Goal: Task Accomplishment & Management: Use online tool/utility

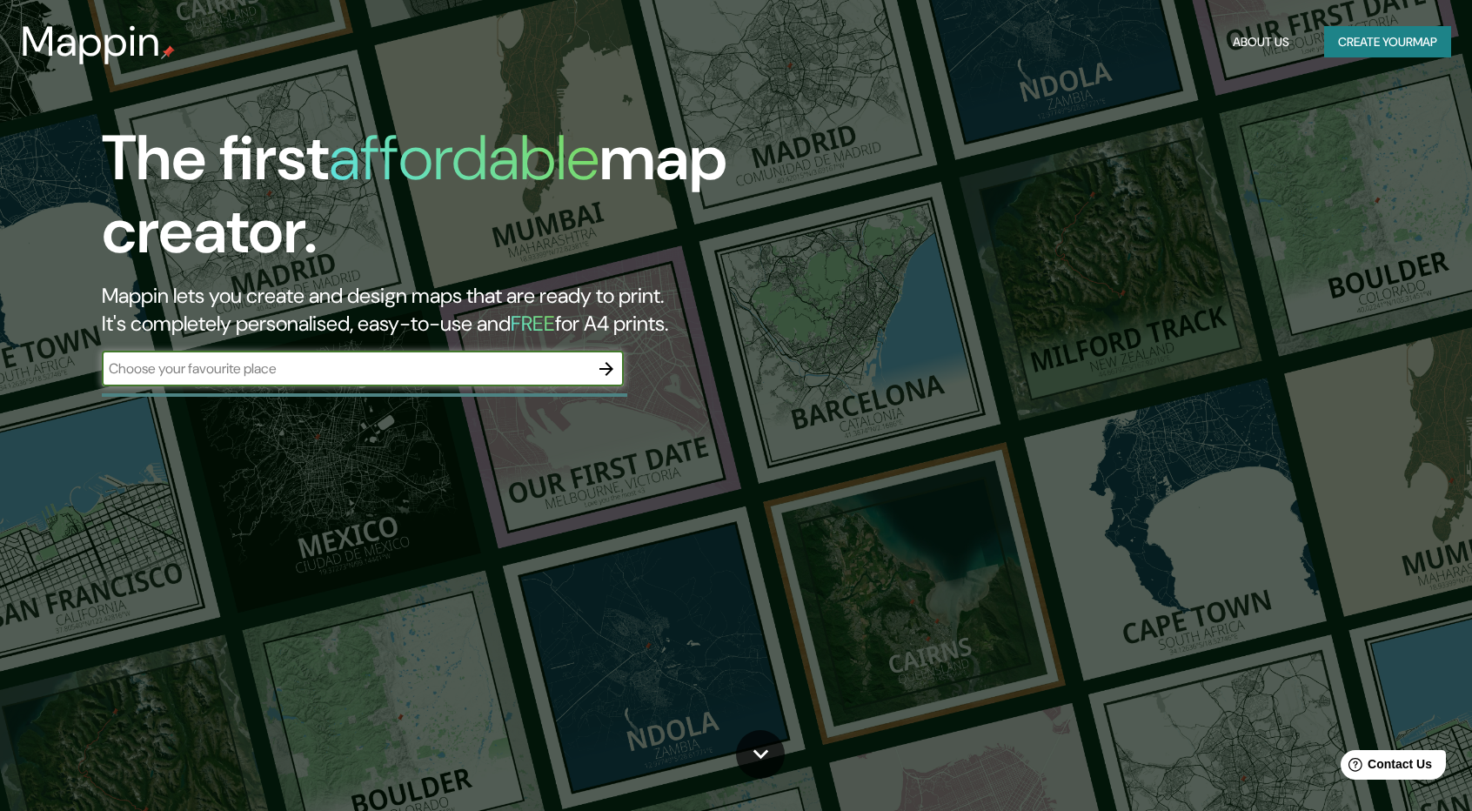
click at [459, 362] on input "text" at bounding box center [345, 368] width 487 height 20
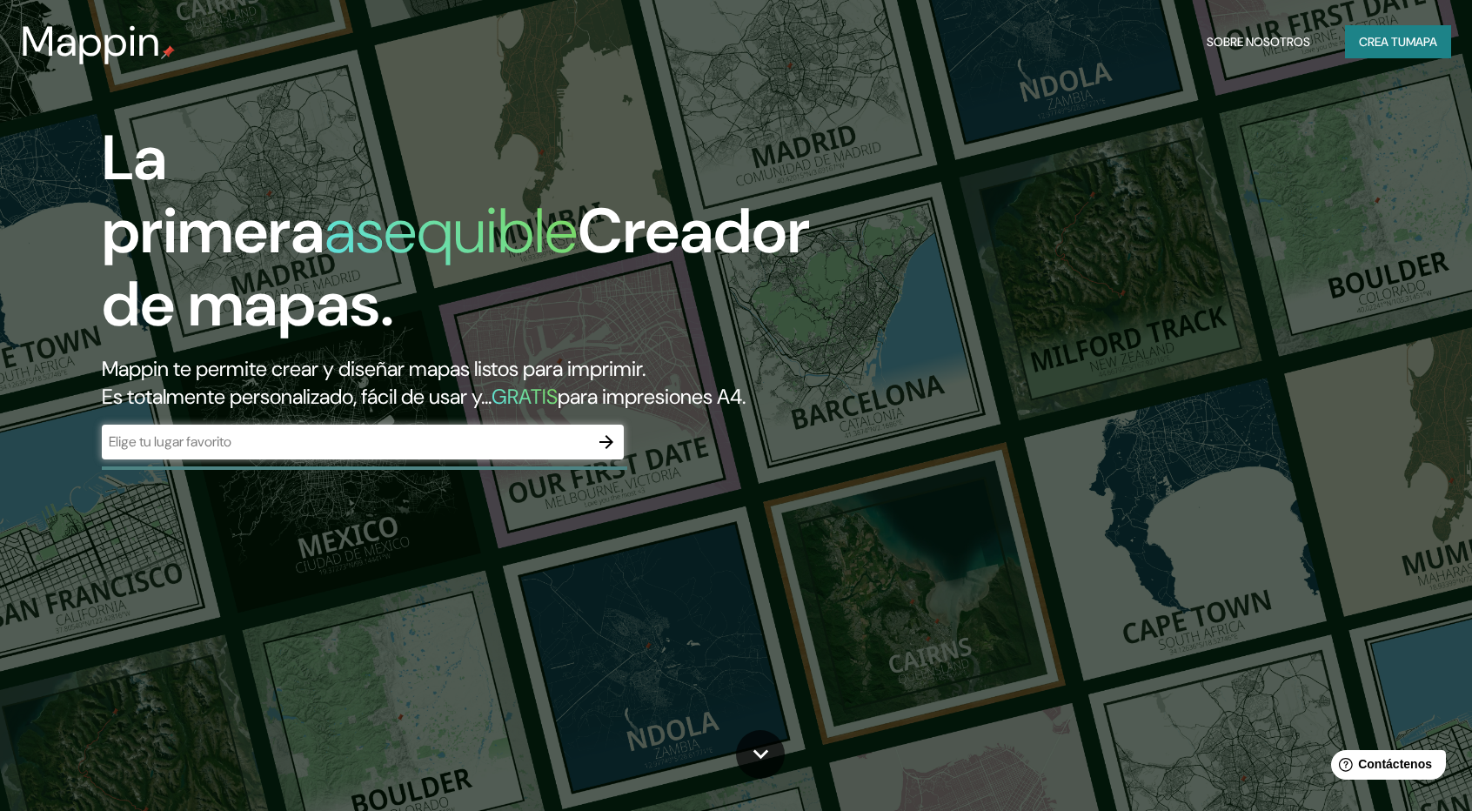
click at [528, 439] on input "text" at bounding box center [345, 441] width 487 height 20
click at [278, 411] on div "La primera asequible Creador de mapas. Mappin te permite crear y diseñar mapas …" at bounding box center [469, 299] width 883 height 355
click at [289, 438] on input "text" at bounding box center [345, 441] width 487 height 20
paste input "[URL][DOMAIN_NAME]"
type input "[URL][DOMAIN_NAME]"
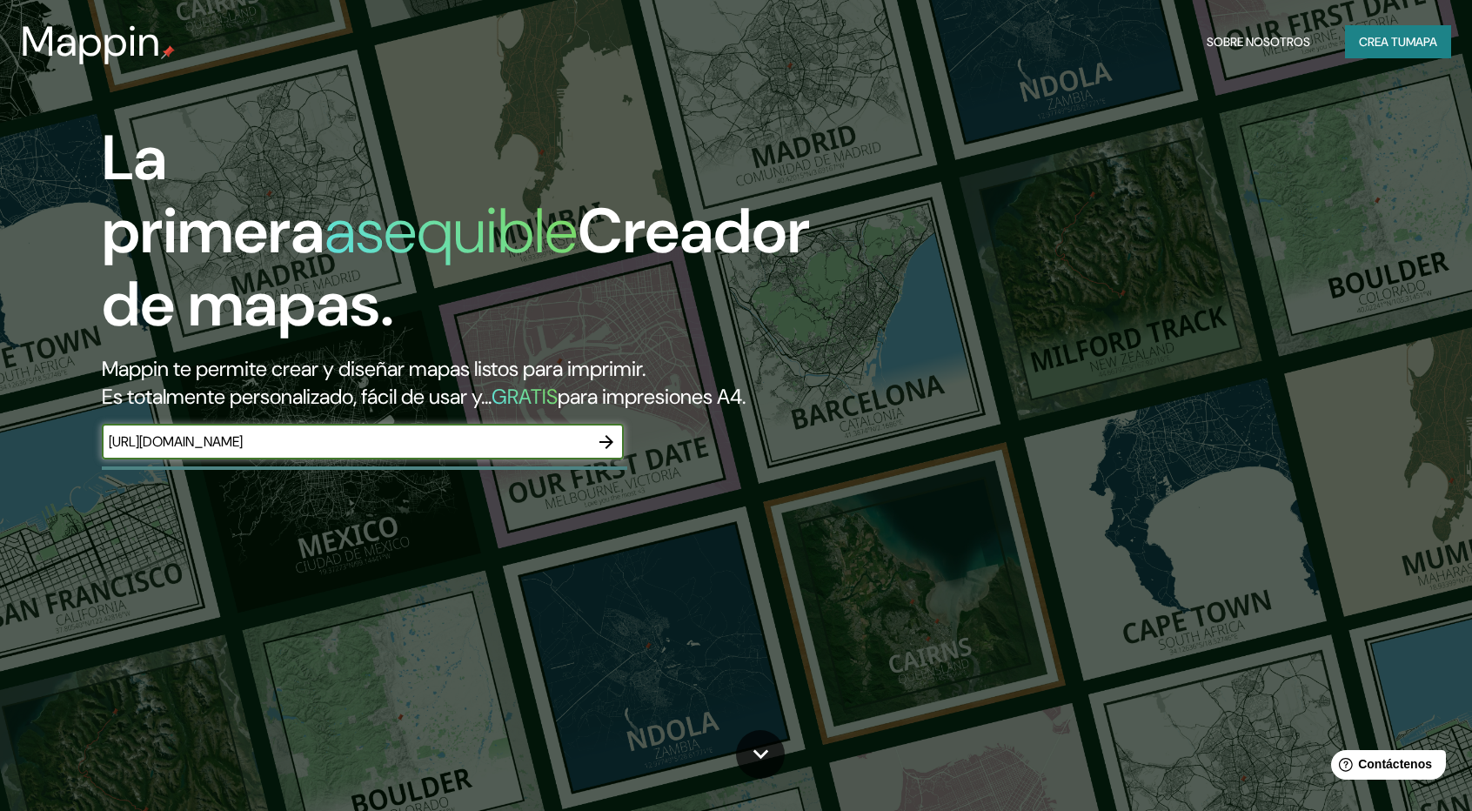
drag, startPoint x: 430, startPoint y: 446, endPoint x: 106, endPoint y: 444, distance: 323.6
click at [106, 444] on input "[URL][DOMAIN_NAME]" at bounding box center [345, 441] width 487 height 20
click at [482, 433] on input "text" at bounding box center [345, 441] width 487 height 20
paste input "-16.367852, -71.566212"
type input "-16.367852, -71.566212"
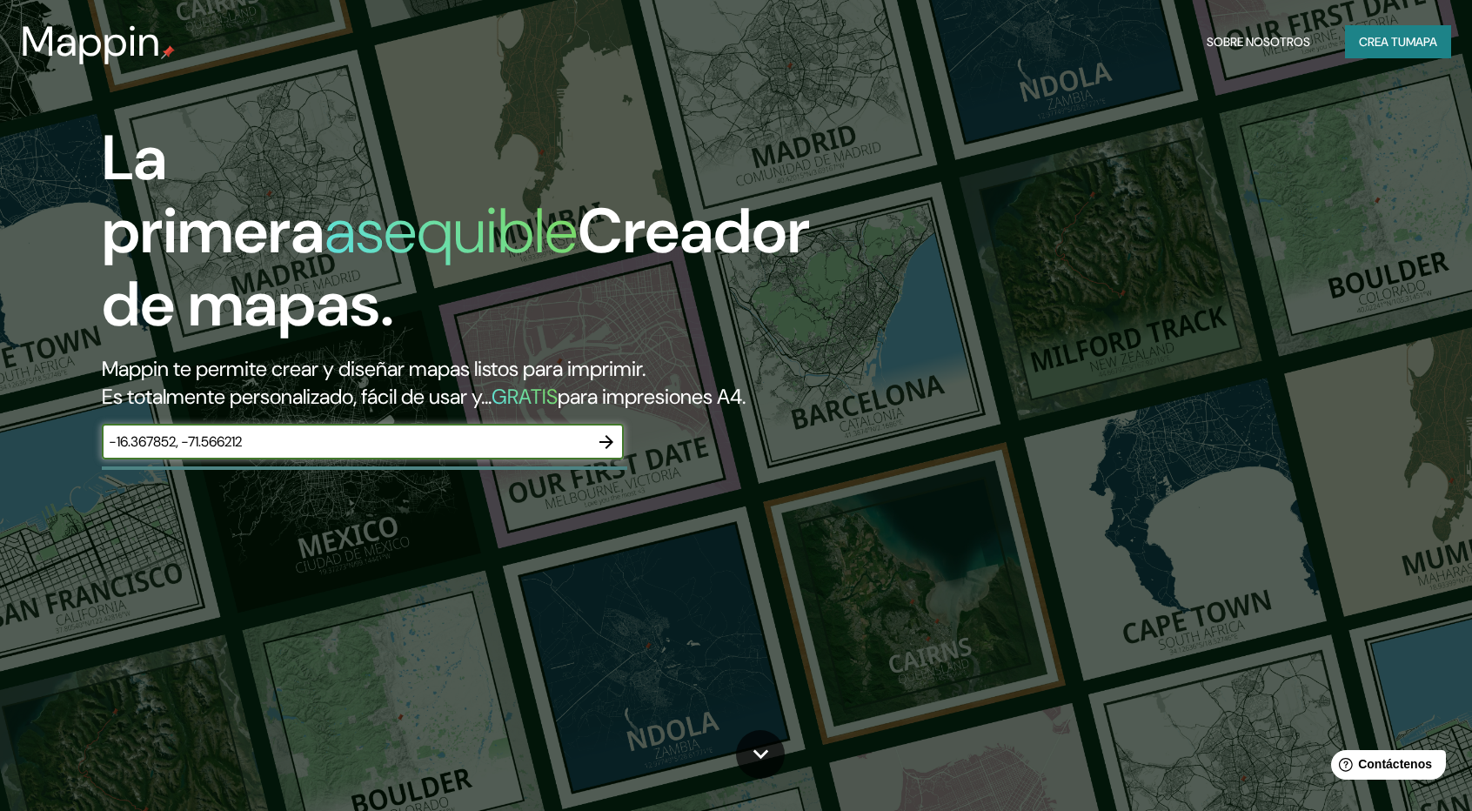
click at [607, 449] on icon "button" at bounding box center [606, 441] width 21 height 21
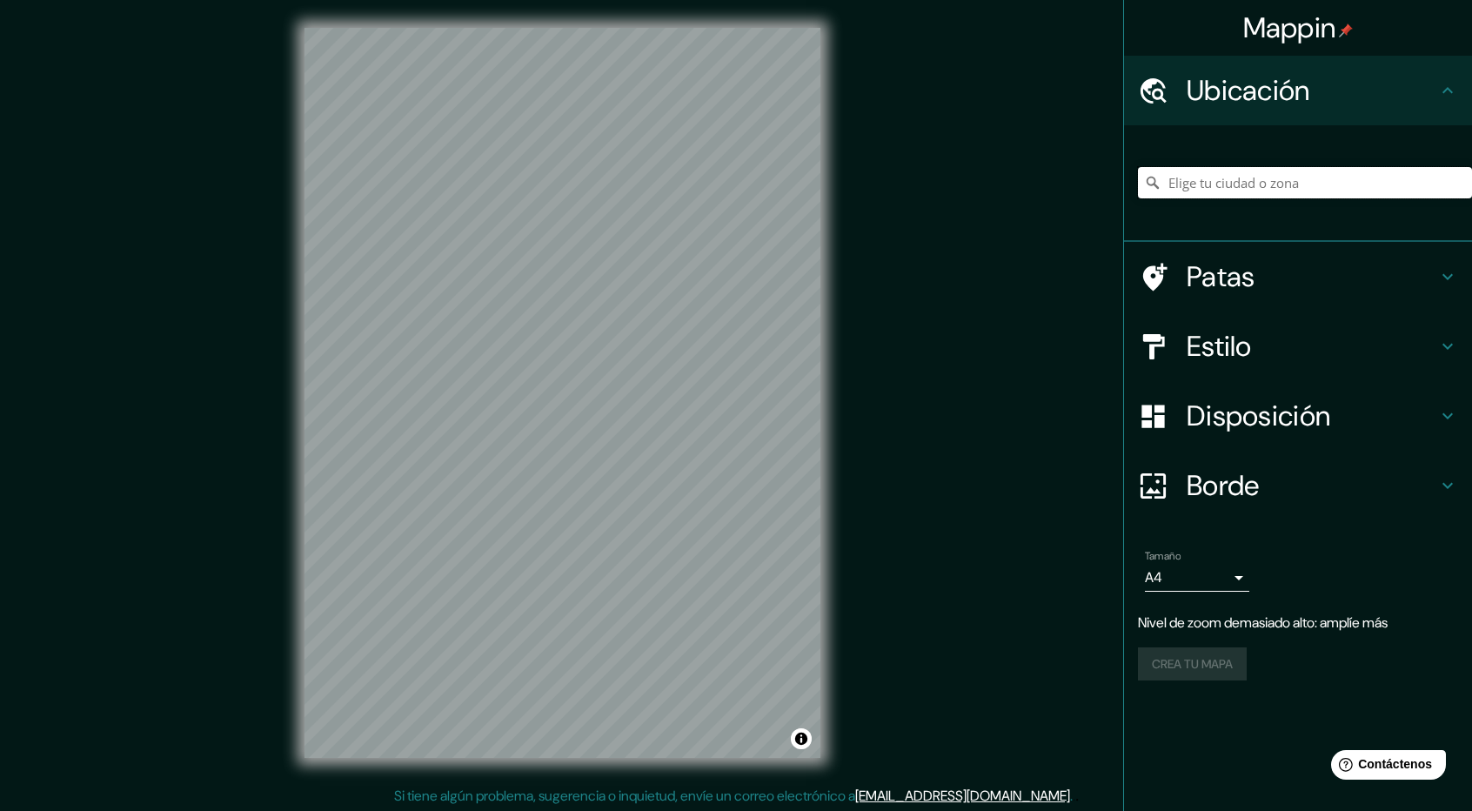
click at [1361, 180] on input "Elige tu ciudad o zona" at bounding box center [1305, 182] width 334 height 31
paste input "-16.367852, -71.566212"
type input "-16.367852, -71.566212"
click at [1266, 221] on div "-16.367852, -71.566212 No se encontraron resultados" at bounding box center [1305, 182] width 334 height 87
drag, startPoint x: 1348, startPoint y: 176, endPoint x: 1027, endPoint y: 172, distance: 321.9
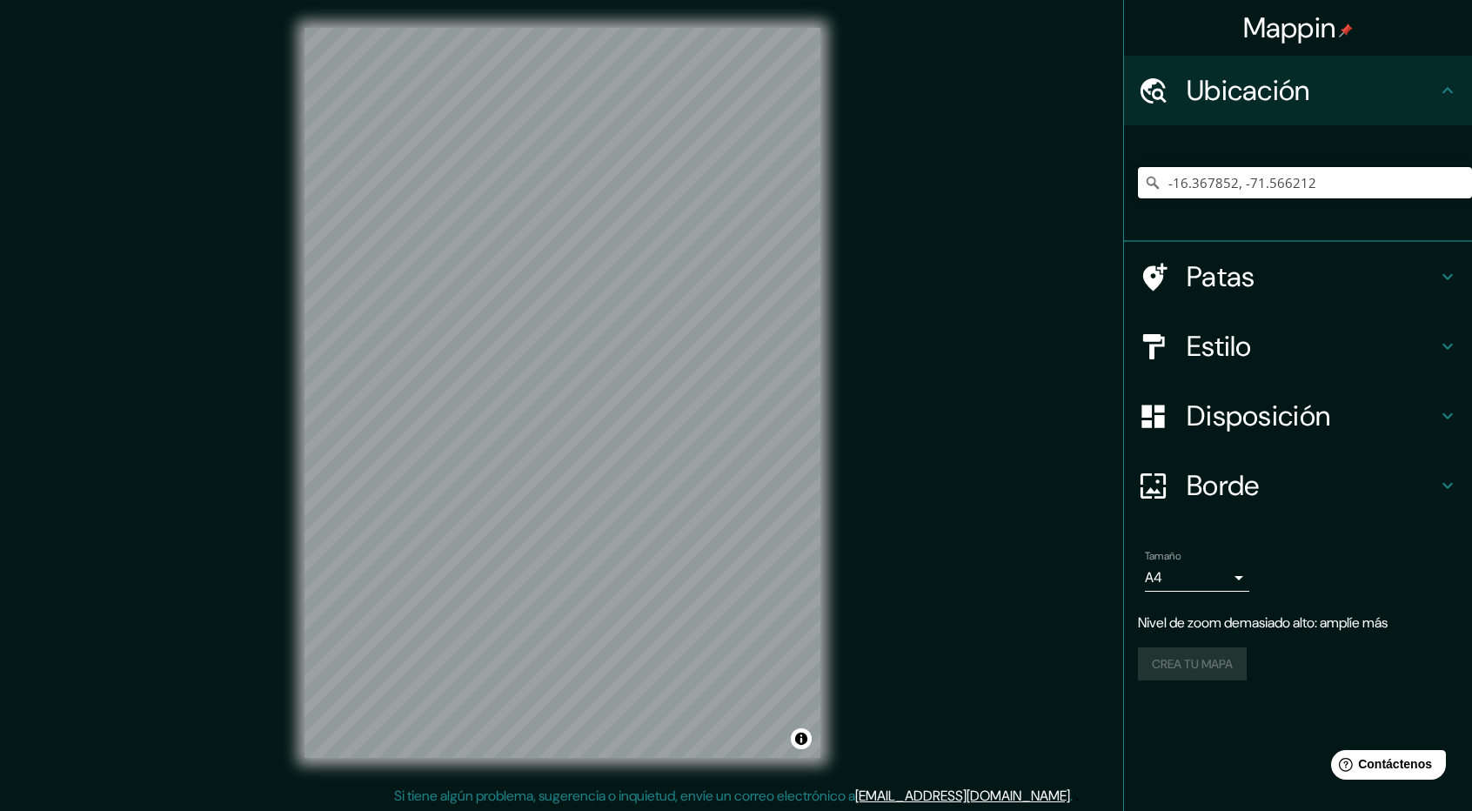
click at [1027, 172] on div "Mappin Ubicación -16.367852, -71.566212 No se encontraron resultados Patas Esti…" at bounding box center [736, 406] width 1472 height 813
click at [1313, 177] on input "Elige tu ciudad o zona" at bounding box center [1305, 182] width 334 height 31
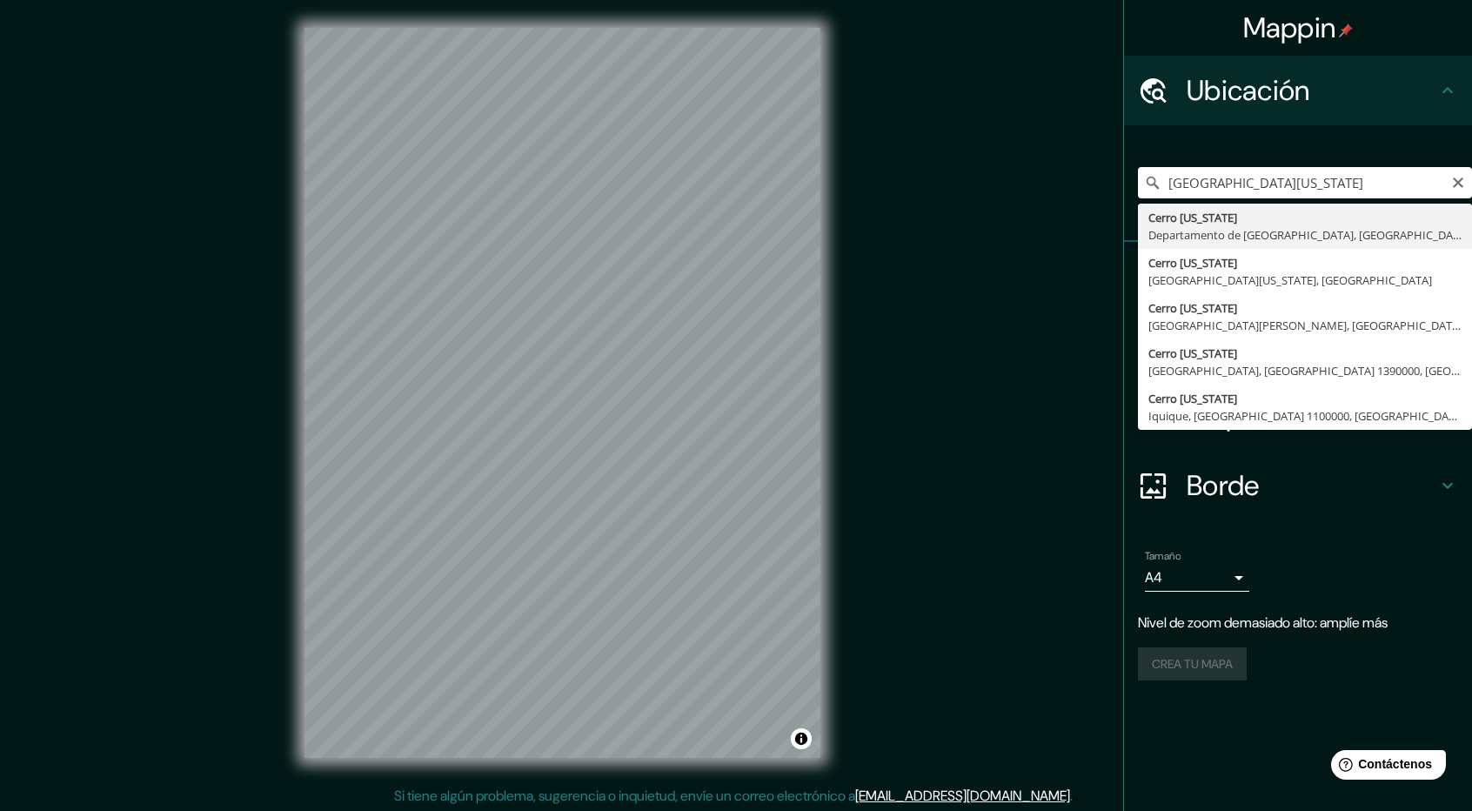
type input "[GEOGRAPHIC_DATA][US_STATE], [GEOGRAPHIC_DATA], [GEOGRAPHIC_DATA]"
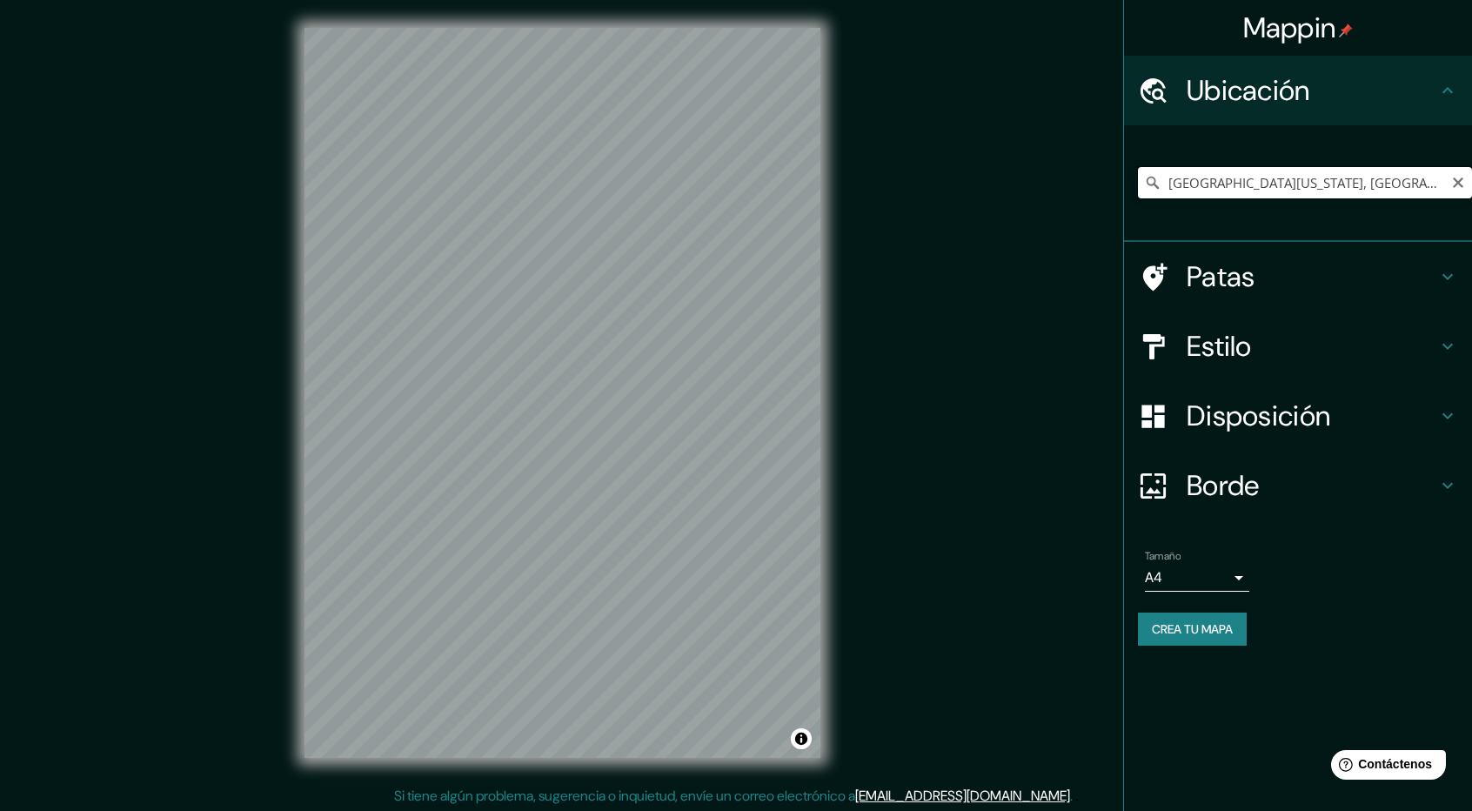
click at [1279, 190] on input "[GEOGRAPHIC_DATA][US_STATE], [GEOGRAPHIC_DATA], [GEOGRAPHIC_DATA]" at bounding box center [1305, 182] width 334 height 31
click at [1453, 185] on icon "Claro" at bounding box center [1458, 183] width 14 height 14
click at [1241, 179] on input "Elige tu ciudad o zona" at bounding box center [1305, 182] width 334 height 31
paste input "Ca. [STREET_ADDRESS][US_STATE]"
click at [1288, 182] on input "[GEOGRAPHIC_DATA], [GEOGRAPHIC_DATA], 04014, [GEOGRAPHIC_DATA]" at bounding box center [1305, 182] width 334 height 31
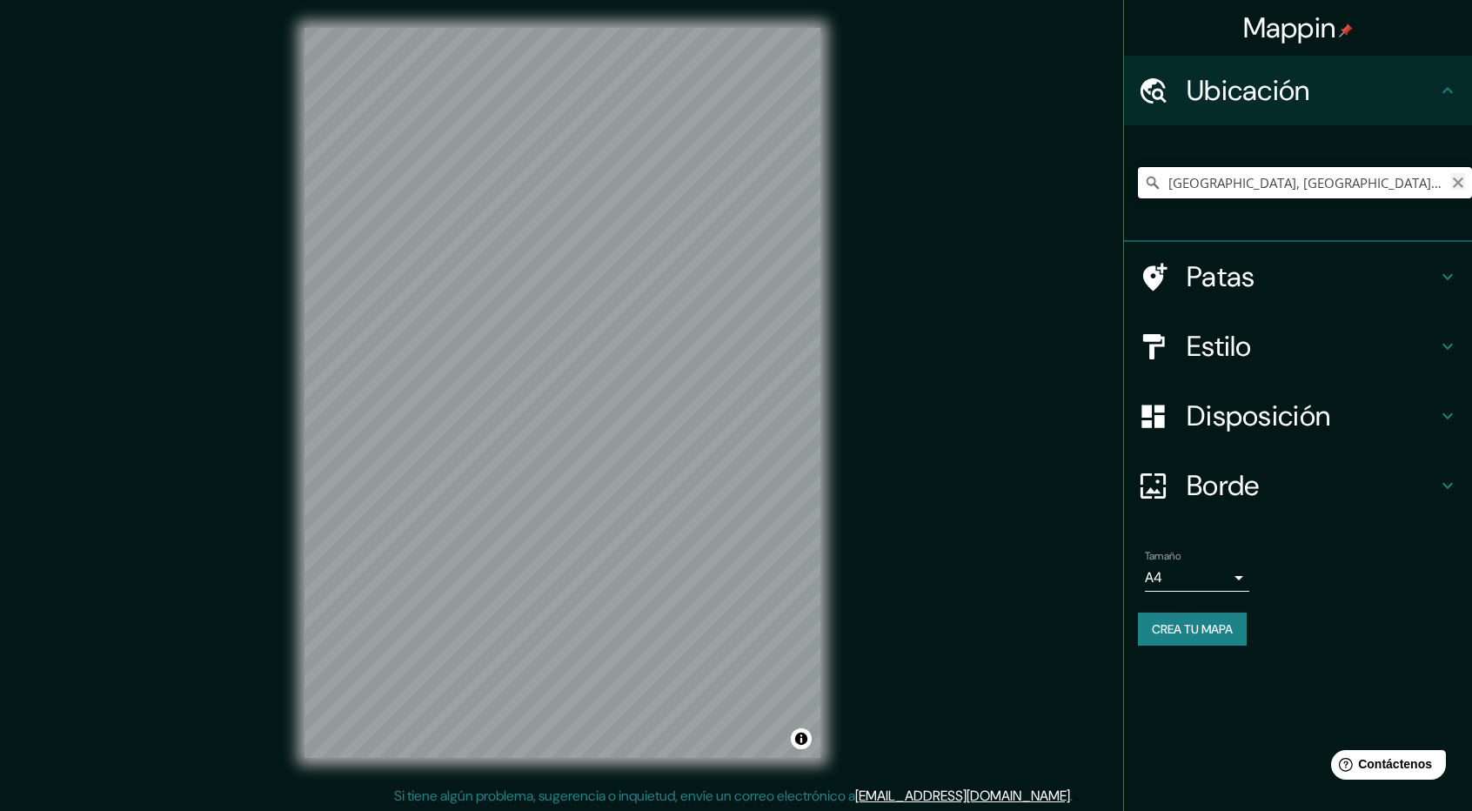
type input "[GEOGRAPHIC_DATA], [GEOGRAPHIC_DATA], 04014, [GEOGRAPHIC_DATA]"
click at [1455, 188] on icon "Claro" at bounding box center [1458, 183] width 14 height 14
click at [1345, 192] on input "Elige tu ciudad o zona" at bounding box center [1305, 182] width 334 height 31
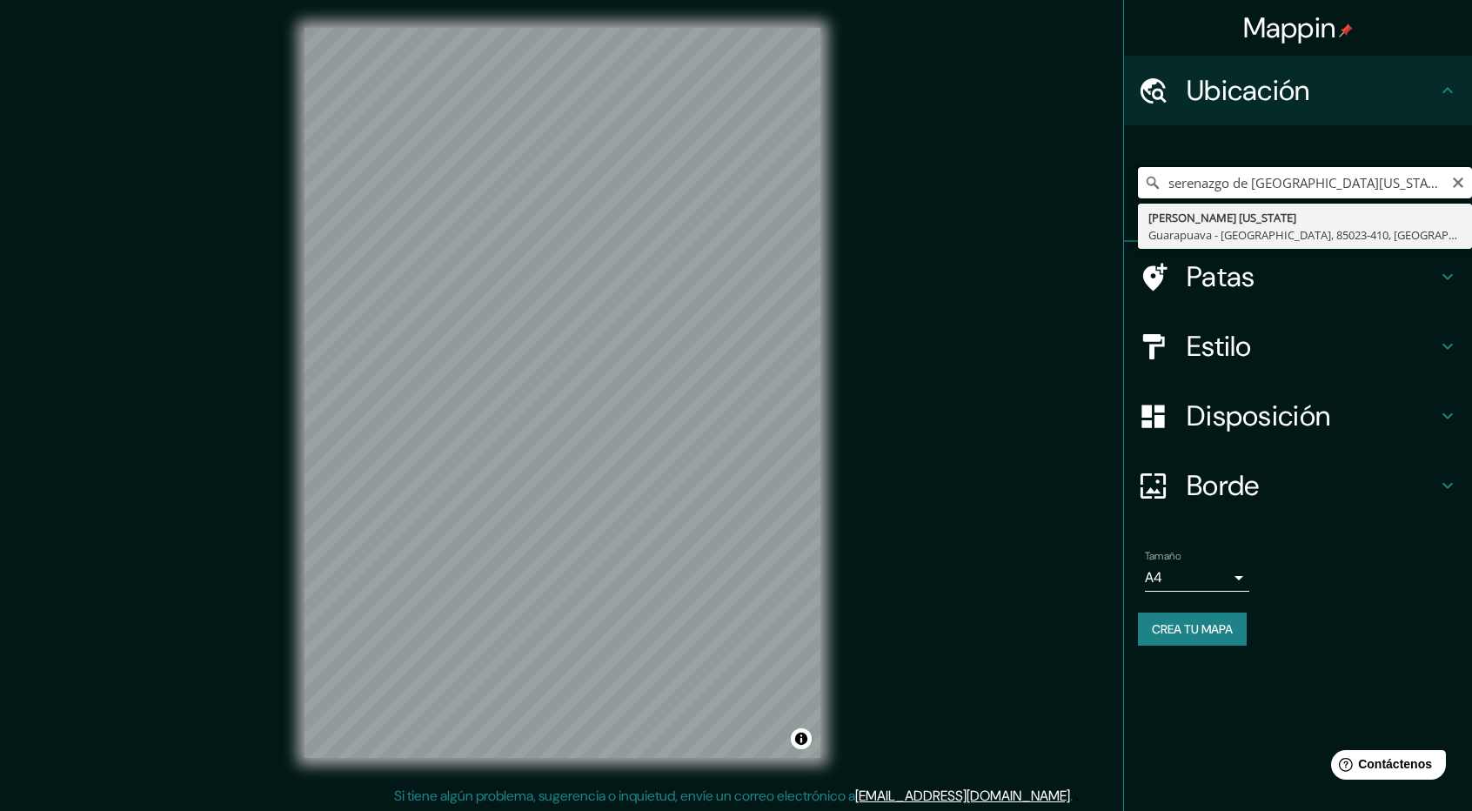
drag, startPoint x: 1261, startPoint y: 182, endPoint x: 1123, endPoint y: 174, distance: 138.5
click at [1123, 174] on div "Mappin Ubicación serenazgo de cerro [US_STATE] [PERSON_NAME] [US_STATE] [GEOGRA…" at bounding box center [1297, 405] width 349 height 811
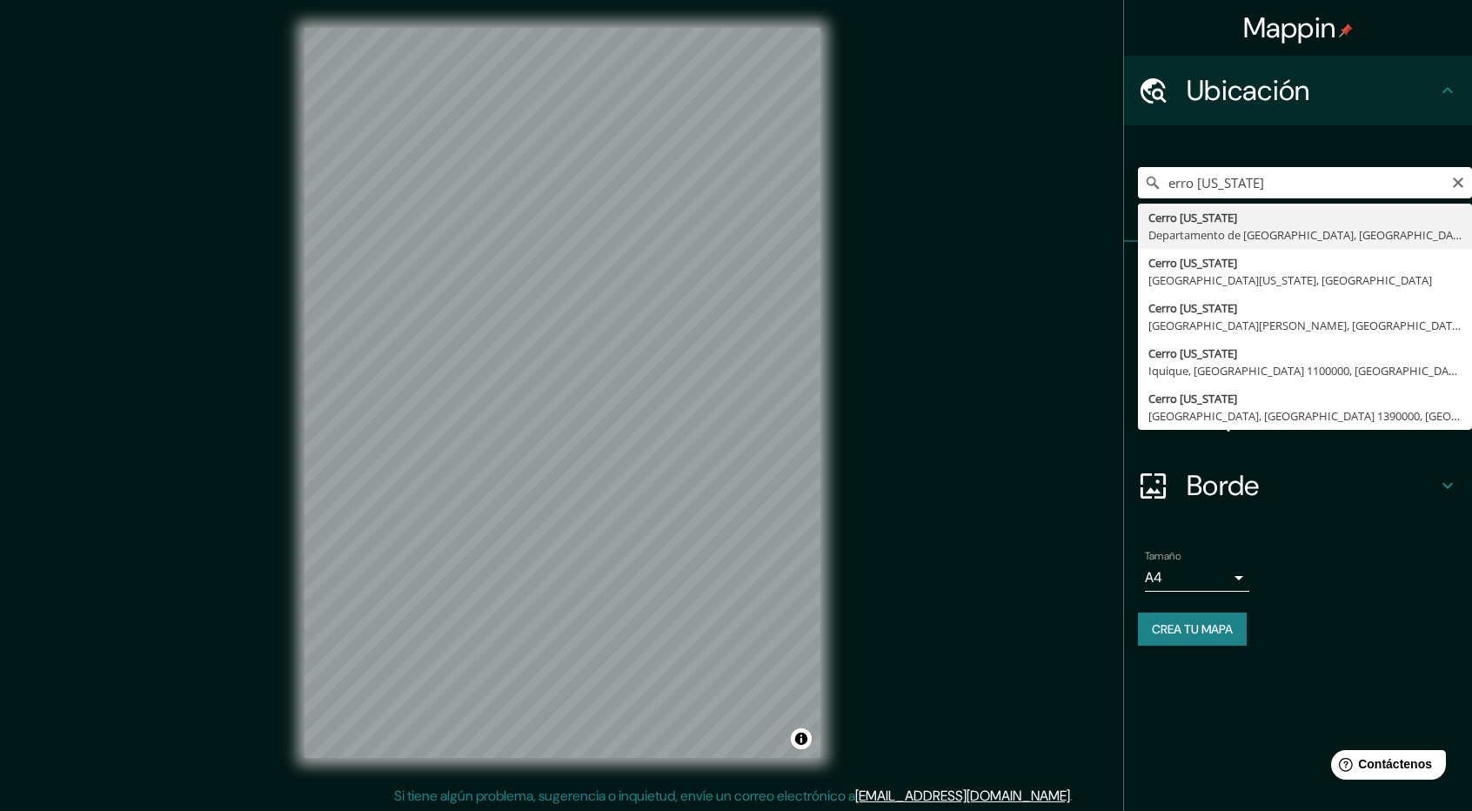
type input "[GEOGRAPHIC_DATA][US_STATE], [GEOGRAPHIC_DATA], [GEOGRAPHIC_DATA]"
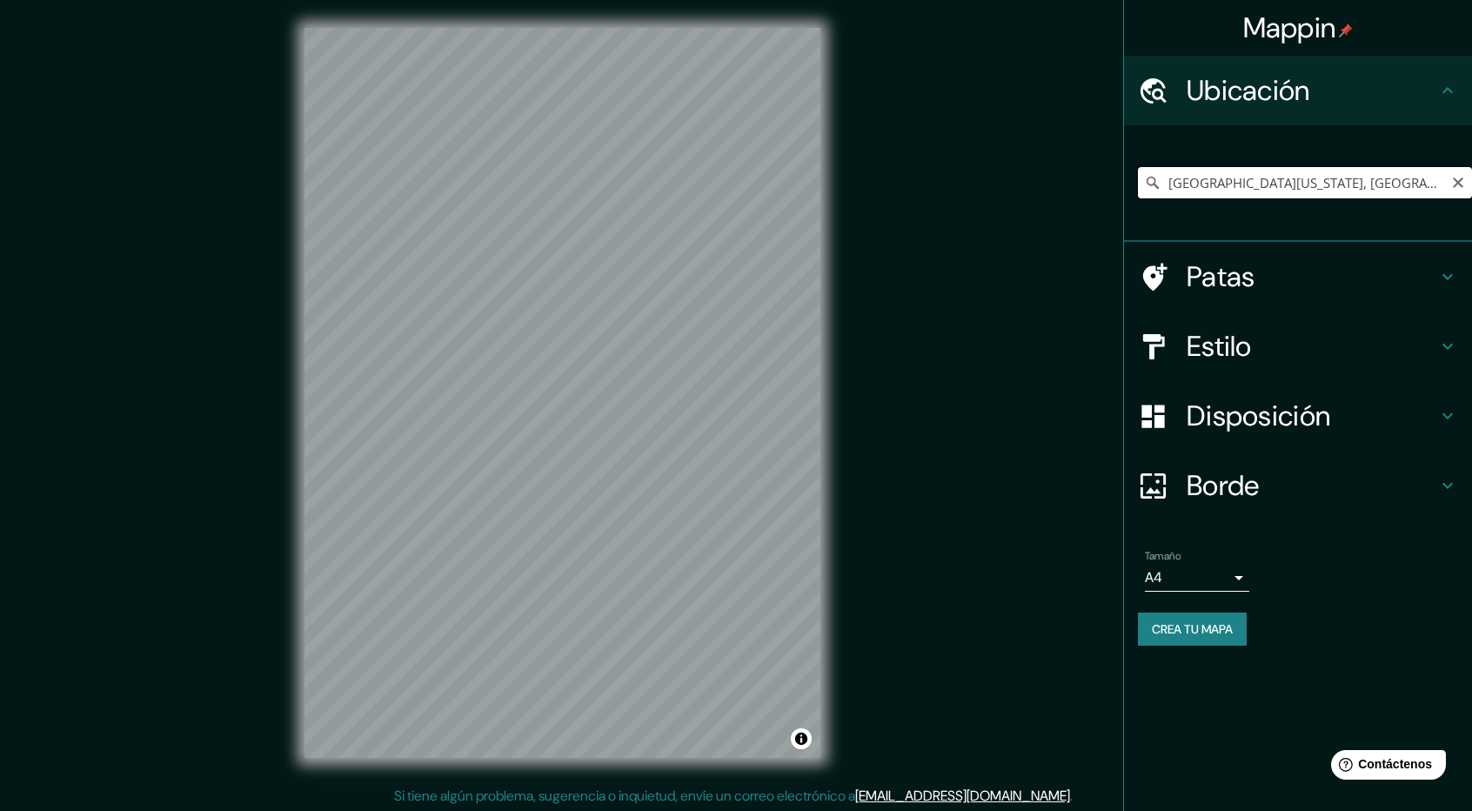
click at [1270, 170] on input "[GEOGRAPHIC_DATA][US_STATE], [GEOGRAPHIC_DATA], [GEOGRAPHIC_DATA]" at bounding box center [1305, 182] width 334 height 31
click at [1347, 188] on input "[GEOGRAPHIC_DATA][US_STATE], [GEOGRAPHIC_DATA], [GEOGRAPHIC_DATA]" at bounding box center [1305, 182] width 334 height 31
click at [1451, 66] on div "Ubicación" at bounding box center [1298, 91] width 348 height 70
click at [1439, 90] on icon at bounding box center [1447, 90] width 21 height 21
click at [1460, 181] on icon "Claro" at bounding box center [1458, 182] width 10 height 10
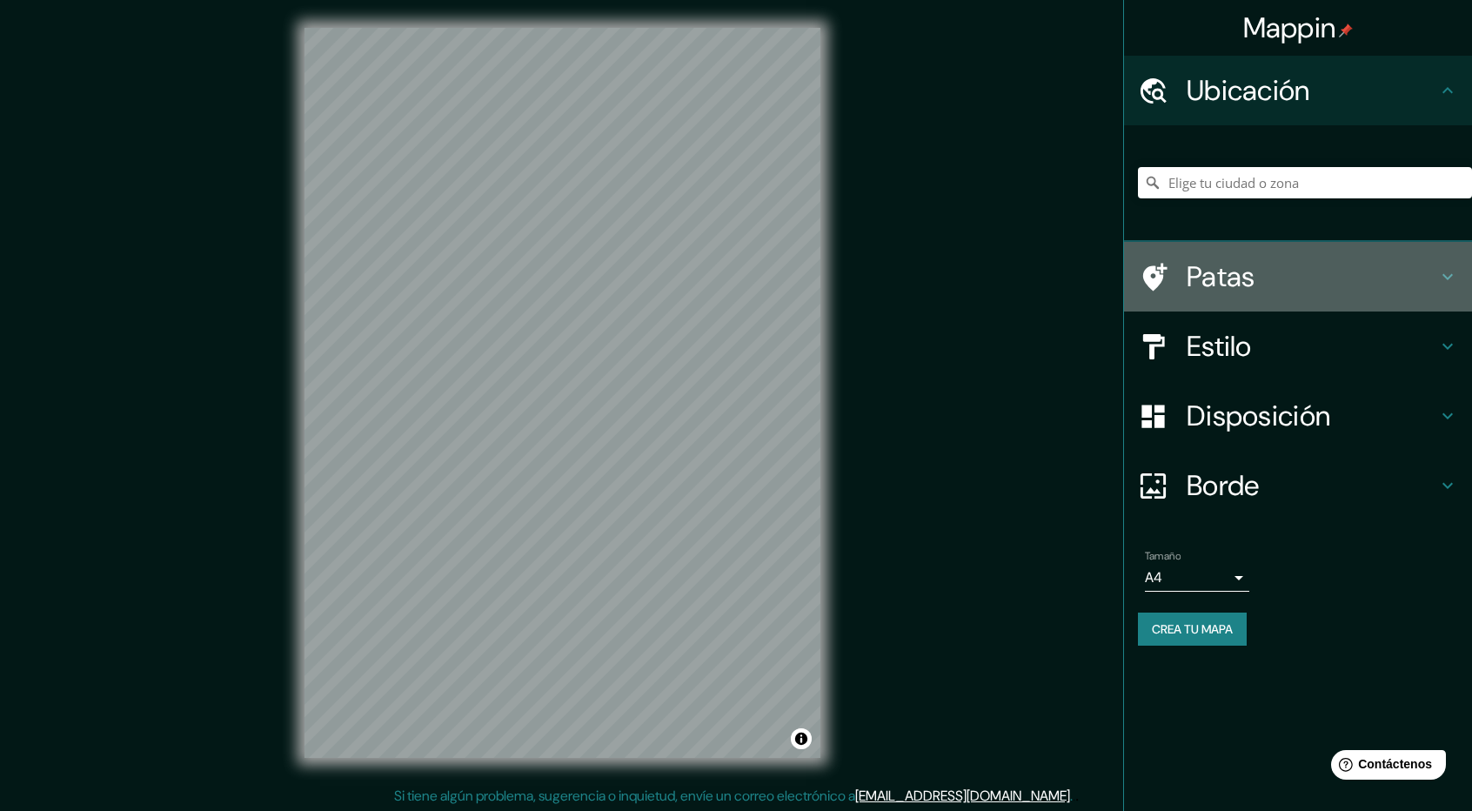
click at [1328, 283] on h4 "Patas" at bounding box center [1312, 276] width 251 height 35
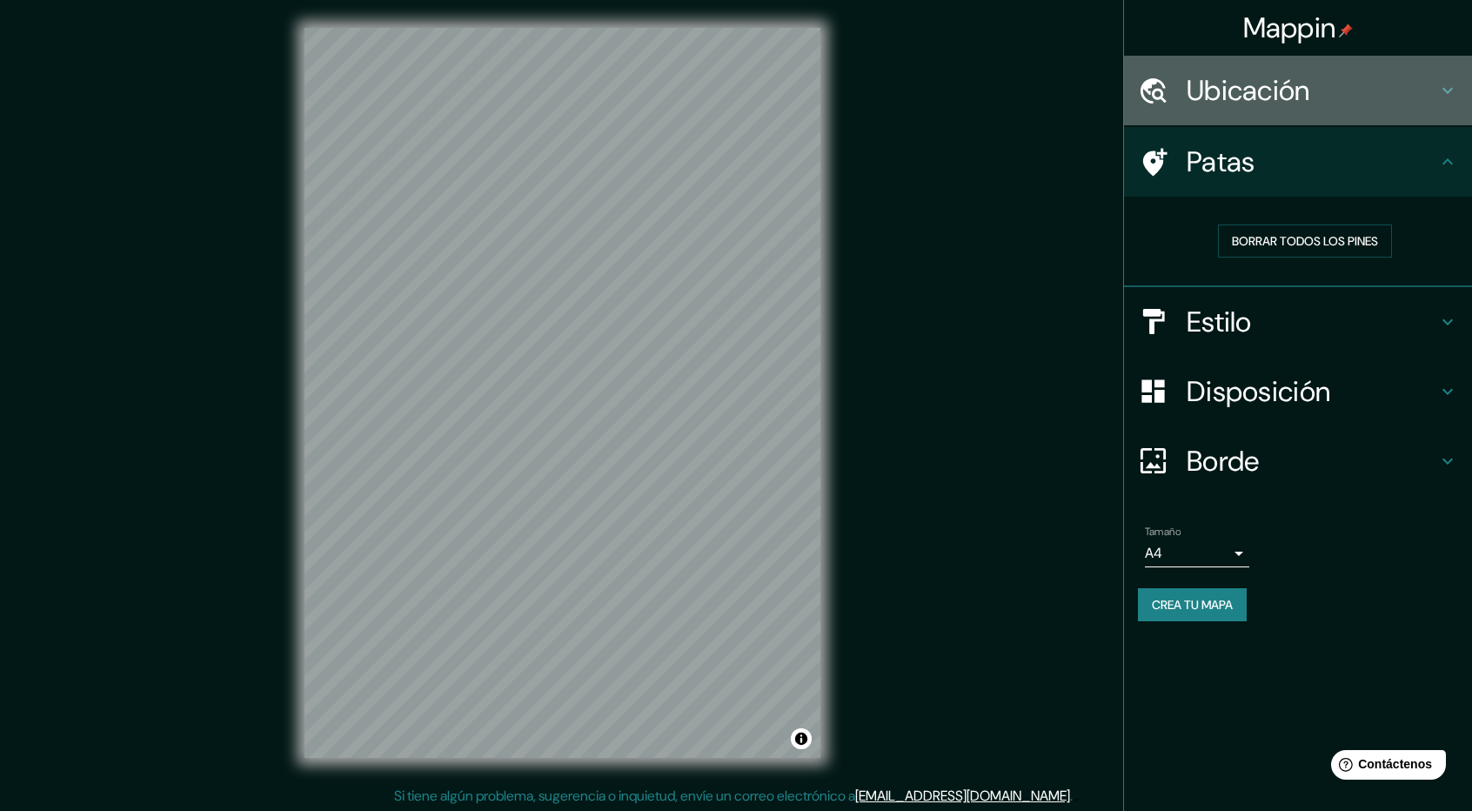
click at [1310, 107] on font "Ubicación" at bounding box center [1249, 90] width 124 height 37
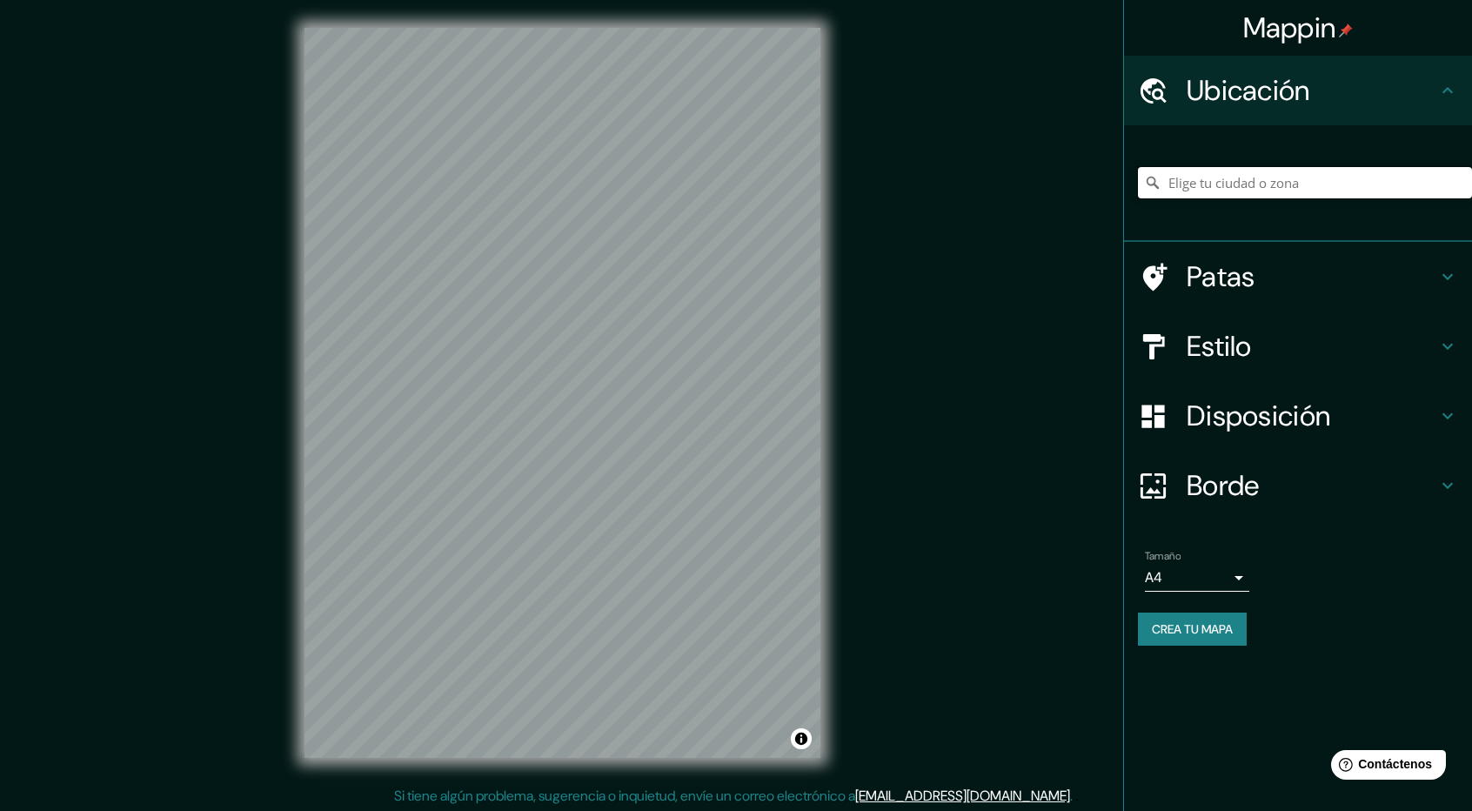
click at [1324, 182] on input "Elige tu ciudad o zona" at bounding box center [1305, 182] width 334 height 31
click at [1268, 179] on input "Elige tu ciudad o zona" at bounding box center [1305, 182] width 334 height 31
paste input "[GEOGRAPHIC_DATA]"
type input "Sur, [GEOGRAPHIC_DATA], [GEOGRAPHIC_DATA] 1390000, [GEOGRAPHIC_DATA]"
click at [1456, 179] on icon "Claro" at bounding box center [1458, 182] width 10 height 10
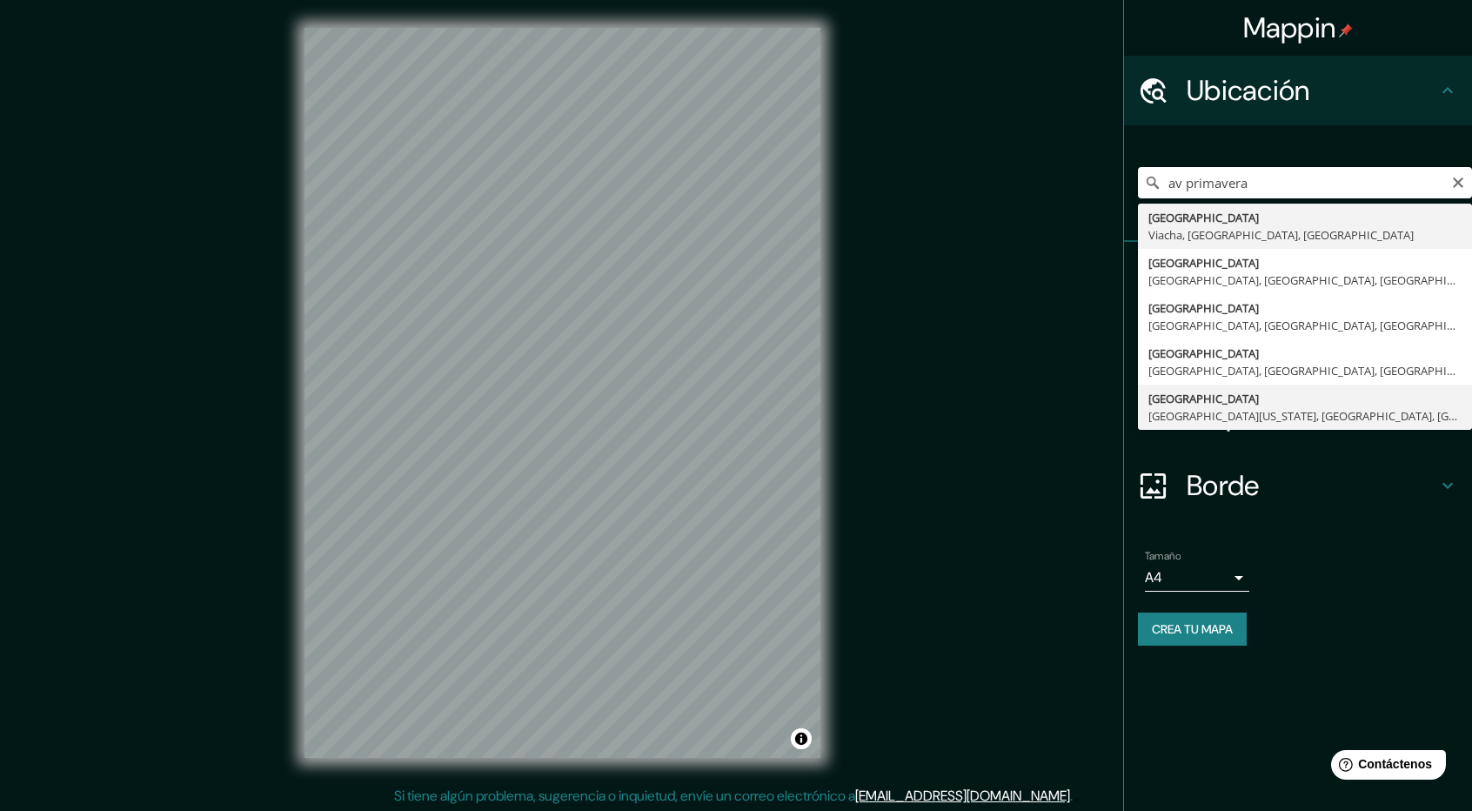
type input "[GEOGRAPHIC_DATA], [GEOGRAPHIC_DATA][US_STATE], [GEOGRAPHIC_DATA], [GEOGRAPHIC_…"
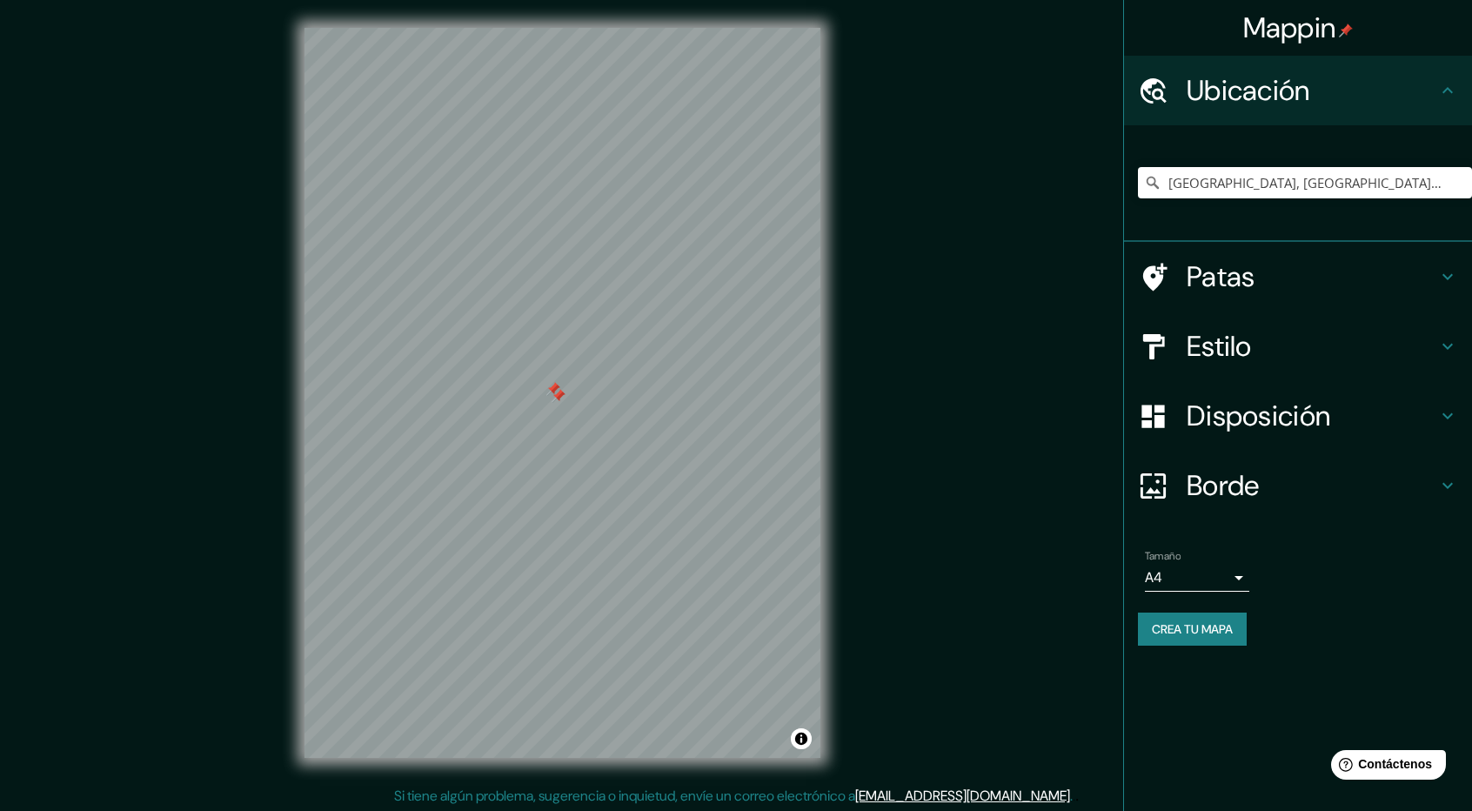
click at [558, 392] on div at bounding box center [559, 396] width 14 height 14
click at [552, 389] on div at bounding box center [553, 389] width 14 height 14
click at [341, 478] on div at bounding box center [346, 477] width 14 height 14
click at [1247, 272] on font "Patas" at bounding box center [1221, 276] width 69 height 37
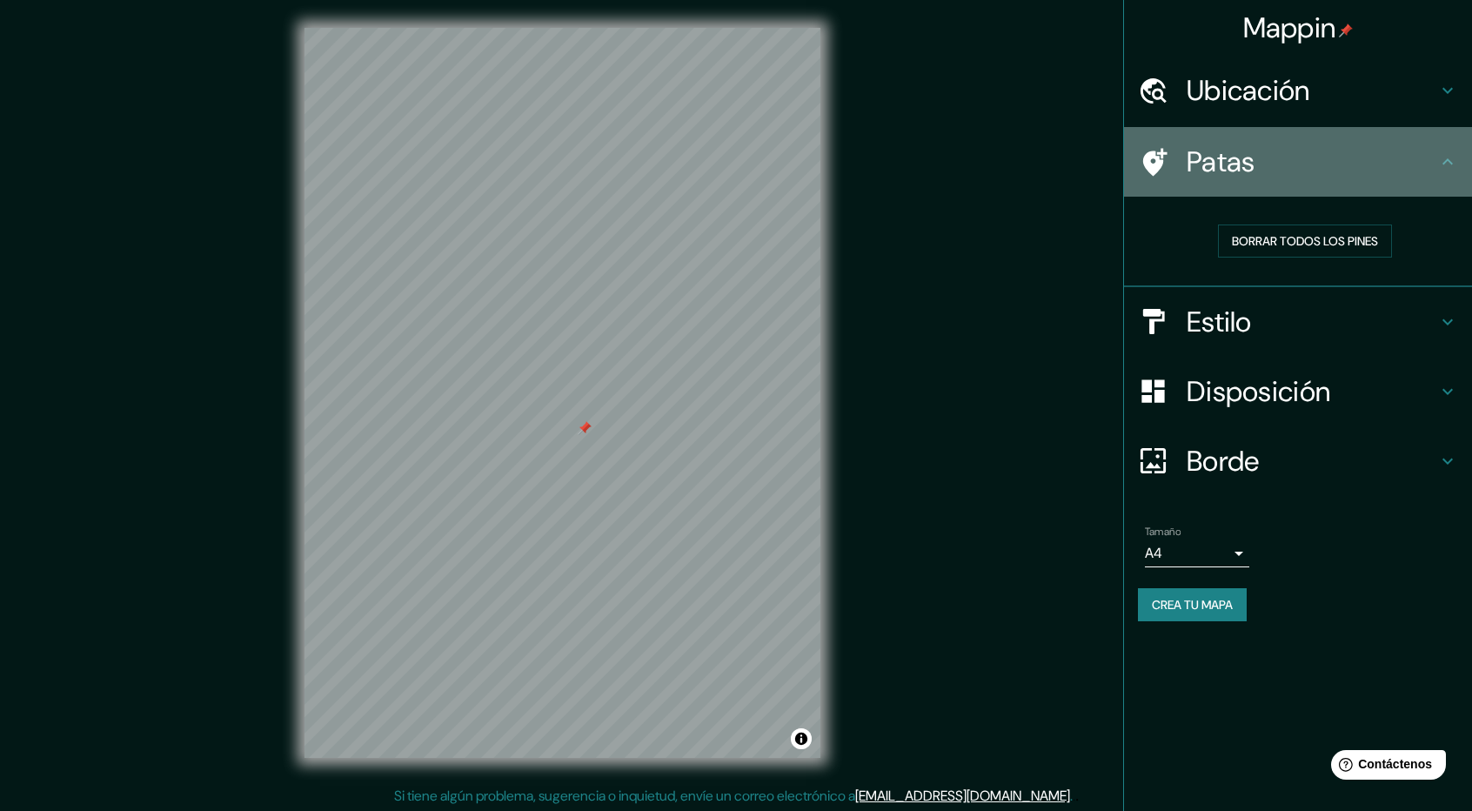
click at [1301, 153] on h4 "Patas" at bounding box center [1312, 161] width 251 height 35
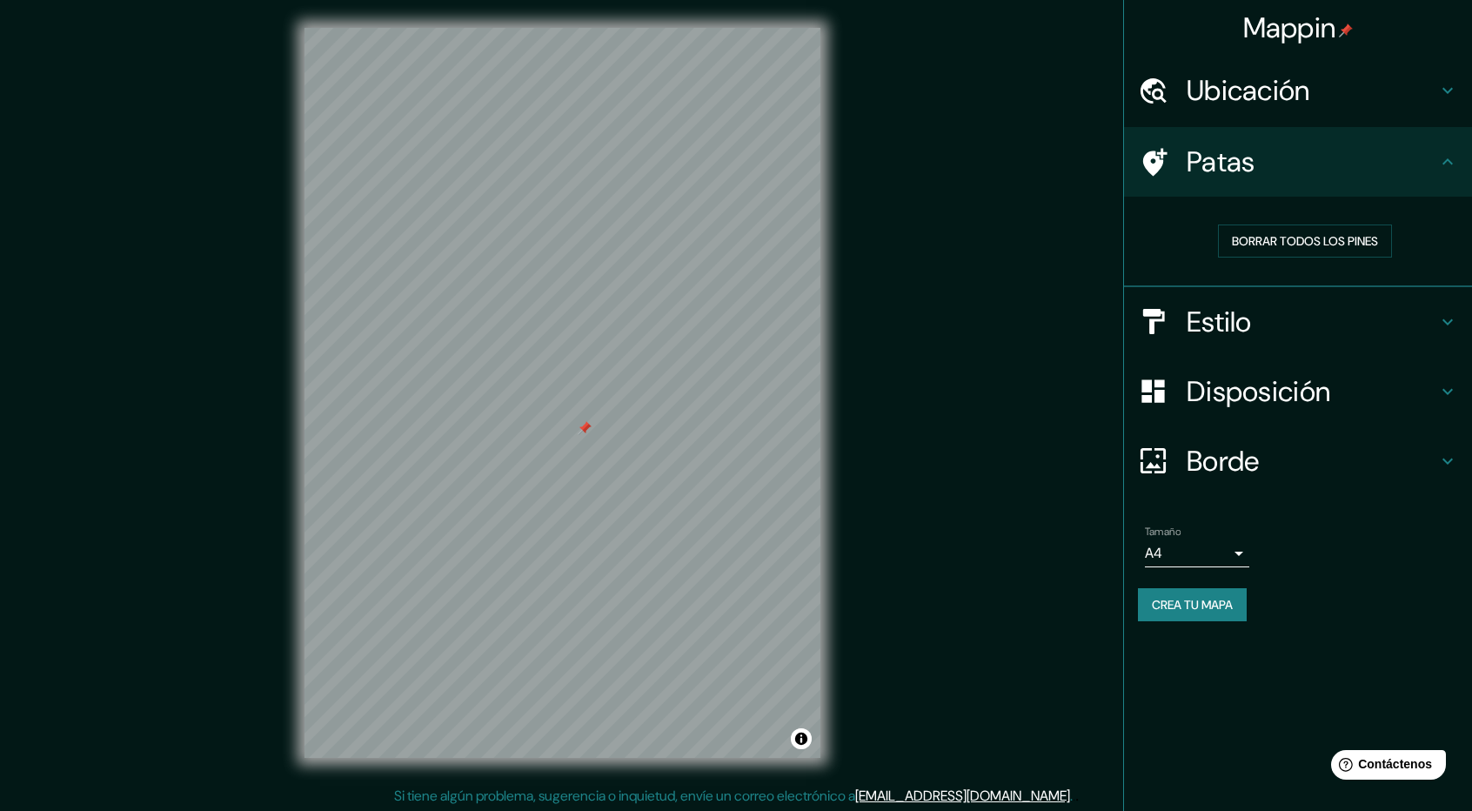
click at [1294, 327] on h4 "Estilo" at bounding box center [1312, 321] width 251 height 35
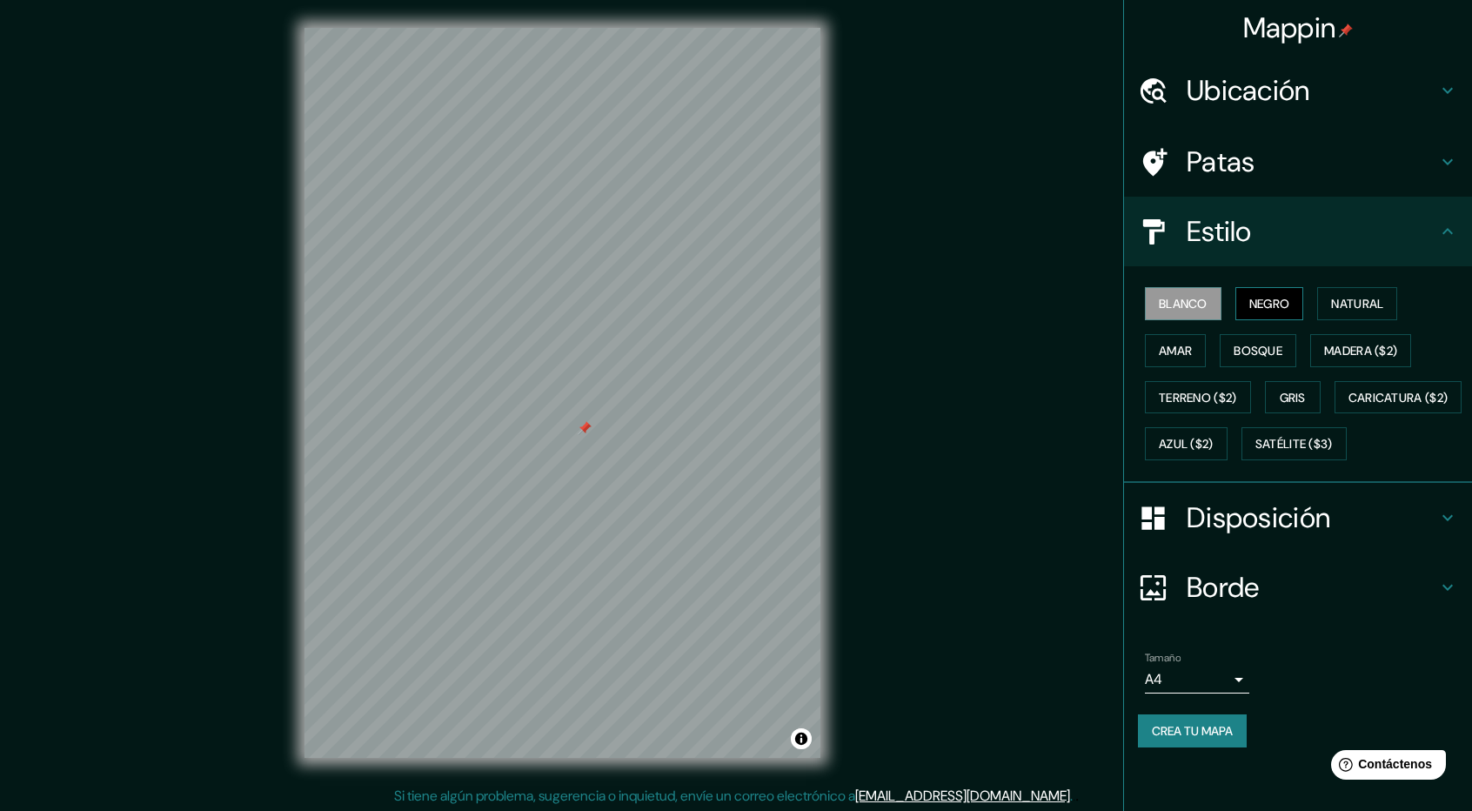
click at [1279, 305] on font "Negro" at bounding box center [1269, 304] width 41 height 16
click at [1188, 311] on font "Blanco" at bounding box center [1183, 304] width 49 height 16
click at [1294, 345] on button "Bosque" at bounding box center [1258, 350] width 77 height 33
click at [1190, 344] on font "Amar" at bounding box center [1175, 351] width 33 height 16
click at [1348, 297] on font "Natural" at bounding box center [1357, 304] width 52 height 16
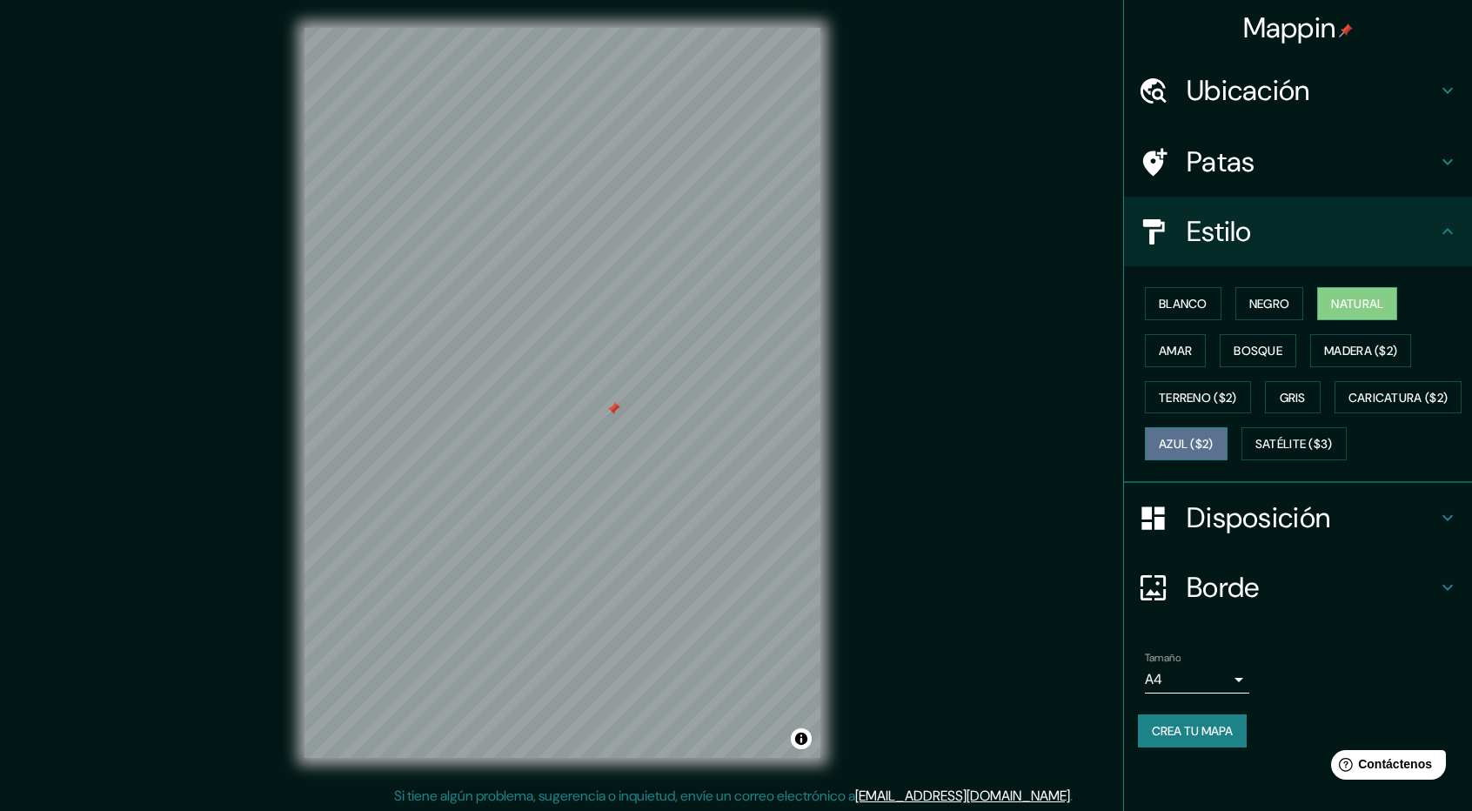
click at [1214, 445] on font "Azul ($2)" at bounding box center [1186, 445] width 55 height 16
click at [1354, 345] on font "Madera ($2)" at bounding box center [1360, 351] width 73 height 16
click at [1340, 310] on font "Natural" at bounding box center [1357, 304] width 52 height 16
click at [1240, 536] on font "Disposición" at bounding box center [1259, 517] width 144 height 37
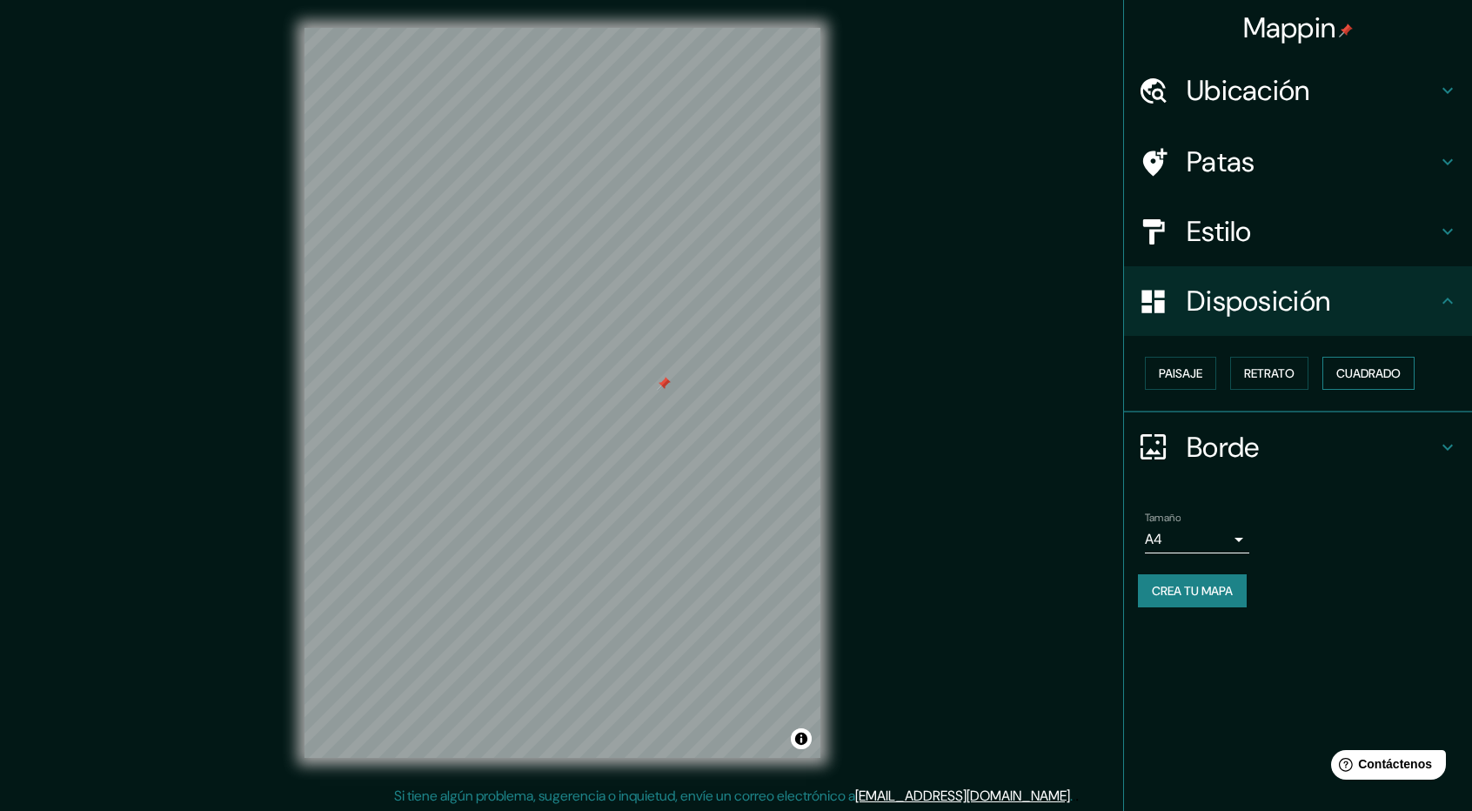
click at [1325, 368] on button "Cuadrado" at bounding box center [1368, 373] width 92 height 33
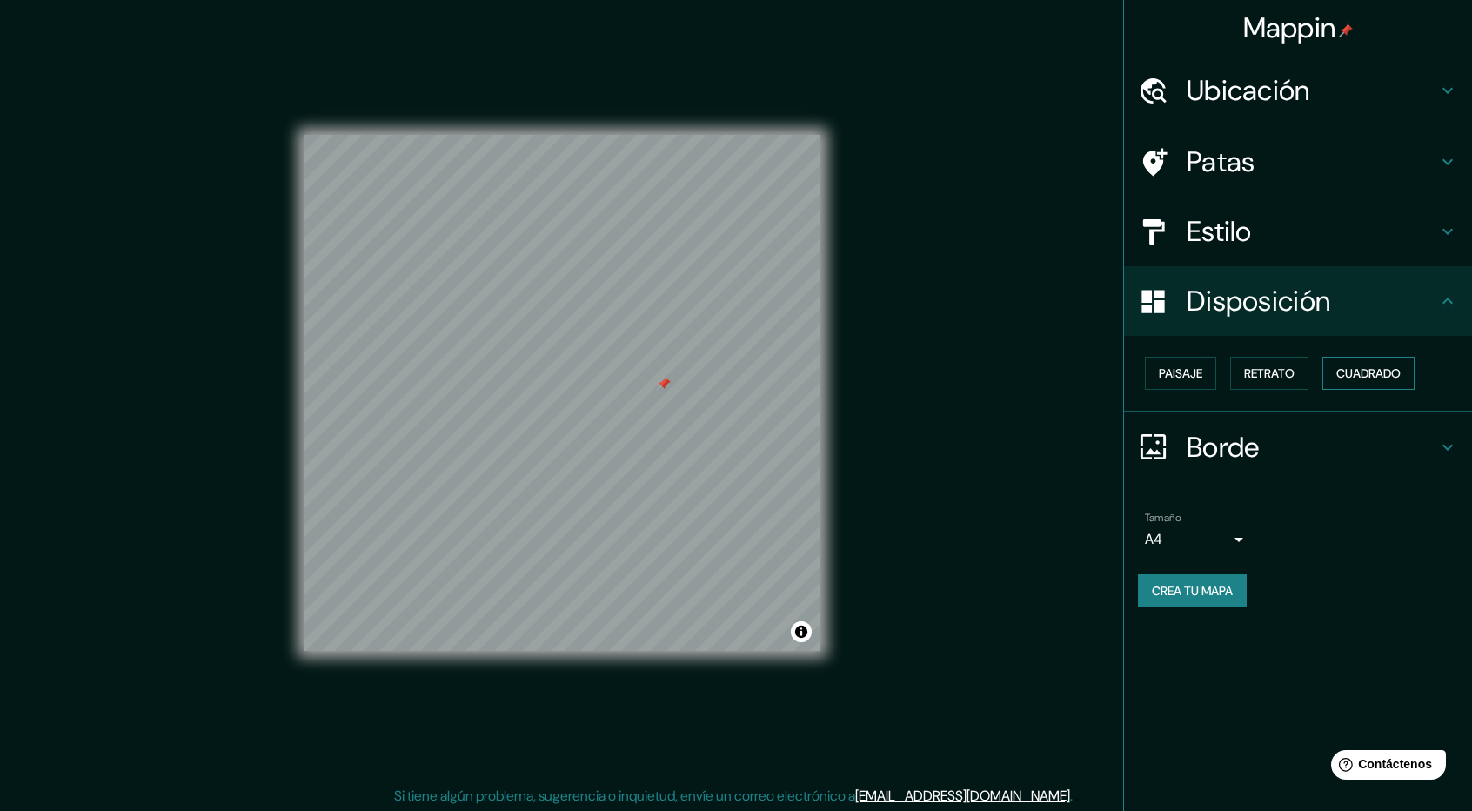
click at [1346, 378] on font "Cuadrado" at bounding box center [1368, 373] width 64 height 16
click at [1206, 371] on button "Paisaje" at bounding box center [1180, 373] width 71 height 33
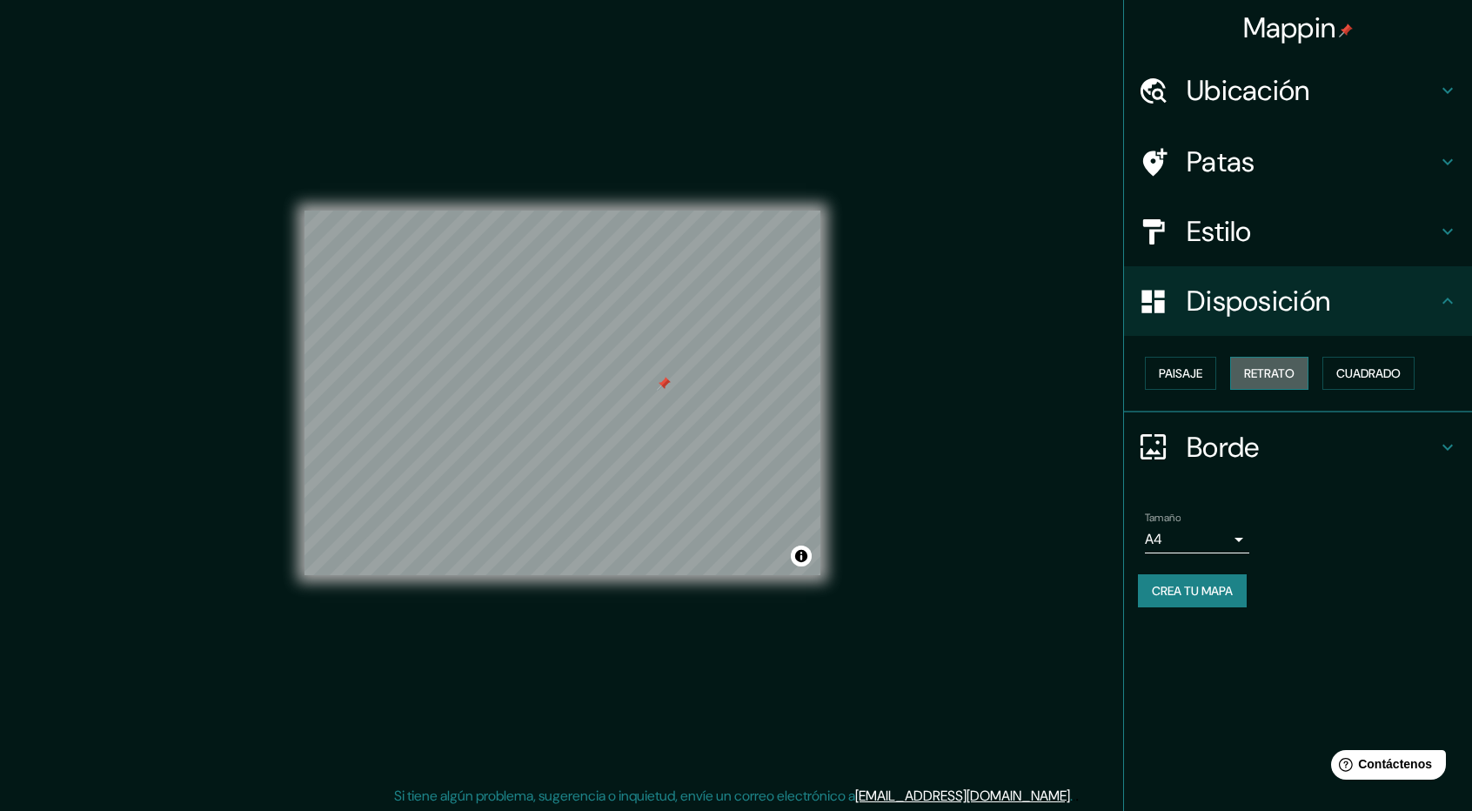
click at [1270, 371] on font "Retrato" at bounding box center [1269, 373] width 50 height 16
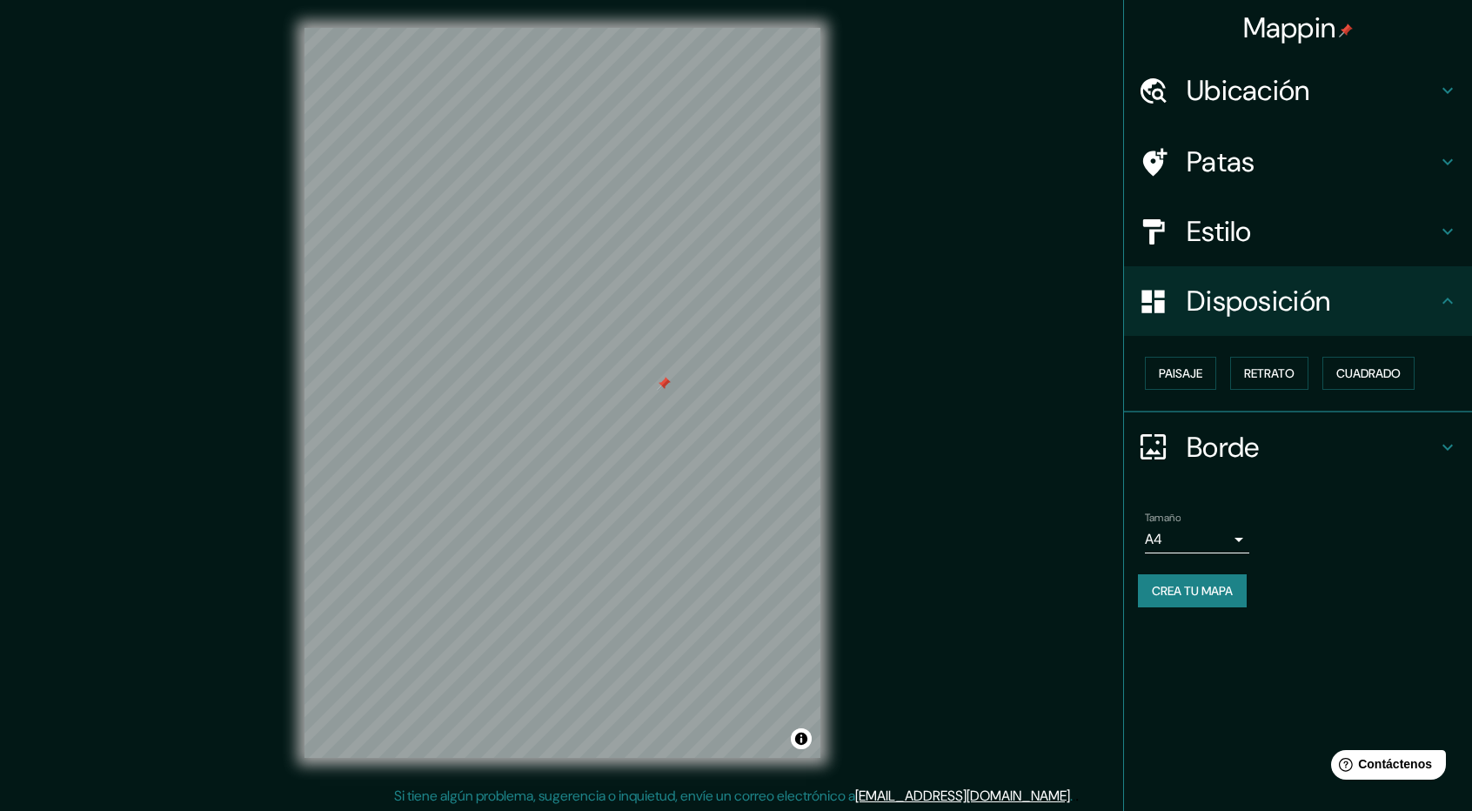
click at [1247, 456] on font "Borde" at bounding box center [1223, 447] width 73 height 37
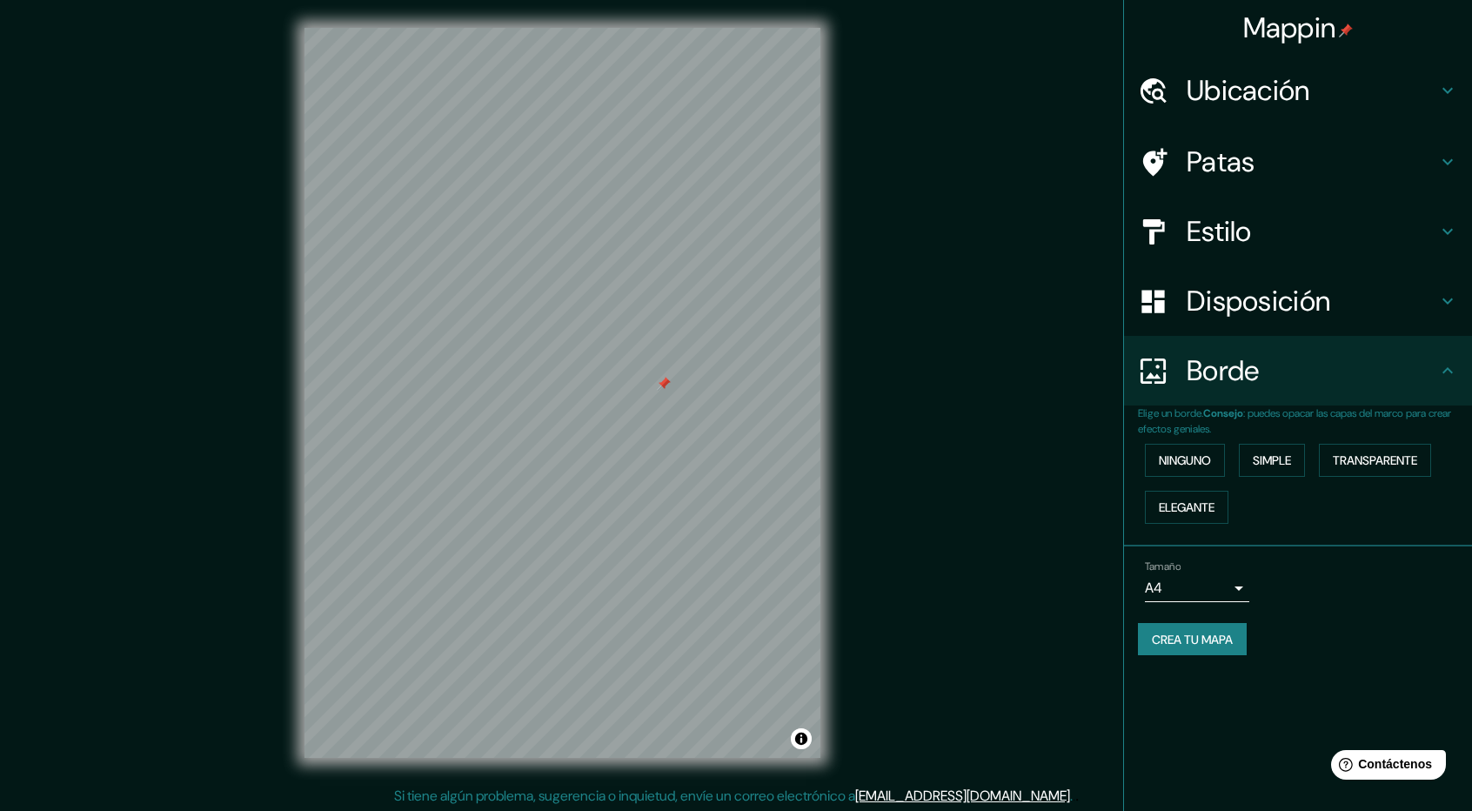
click at [1289, 232] on h4 "Estilo" at bounding box center [1312, 231] width 251 height 35
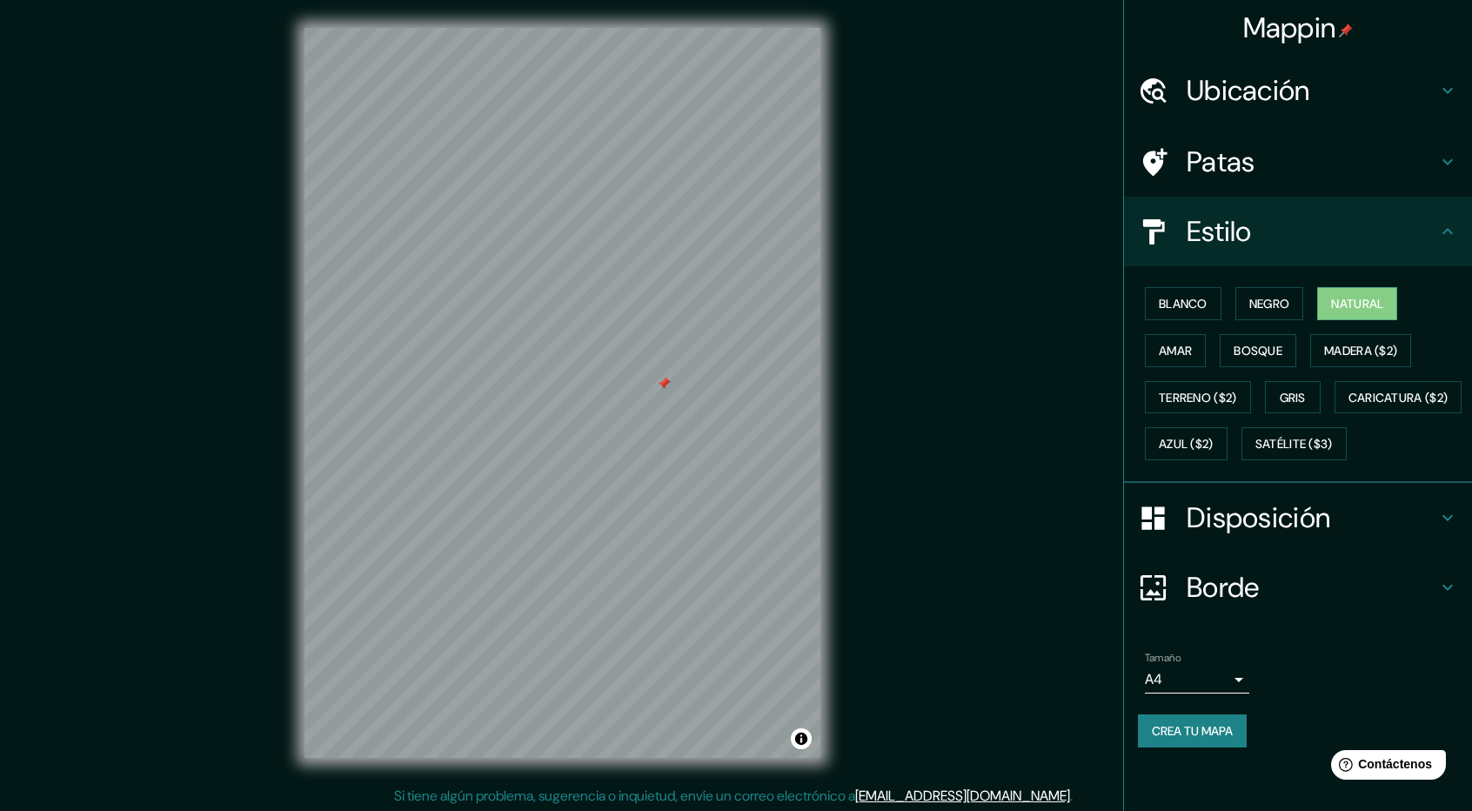
click at [1438, 241] on icon at bounding box center [1447, 231] width 21 height 21
click at [1357, 368] on div "Blanco Negro Natural [PERSON_NAME] ($2) Terreno ($2) Gris Caricatura ($2) Azul …" at bounding box center [1305, 373] width 334 height 187
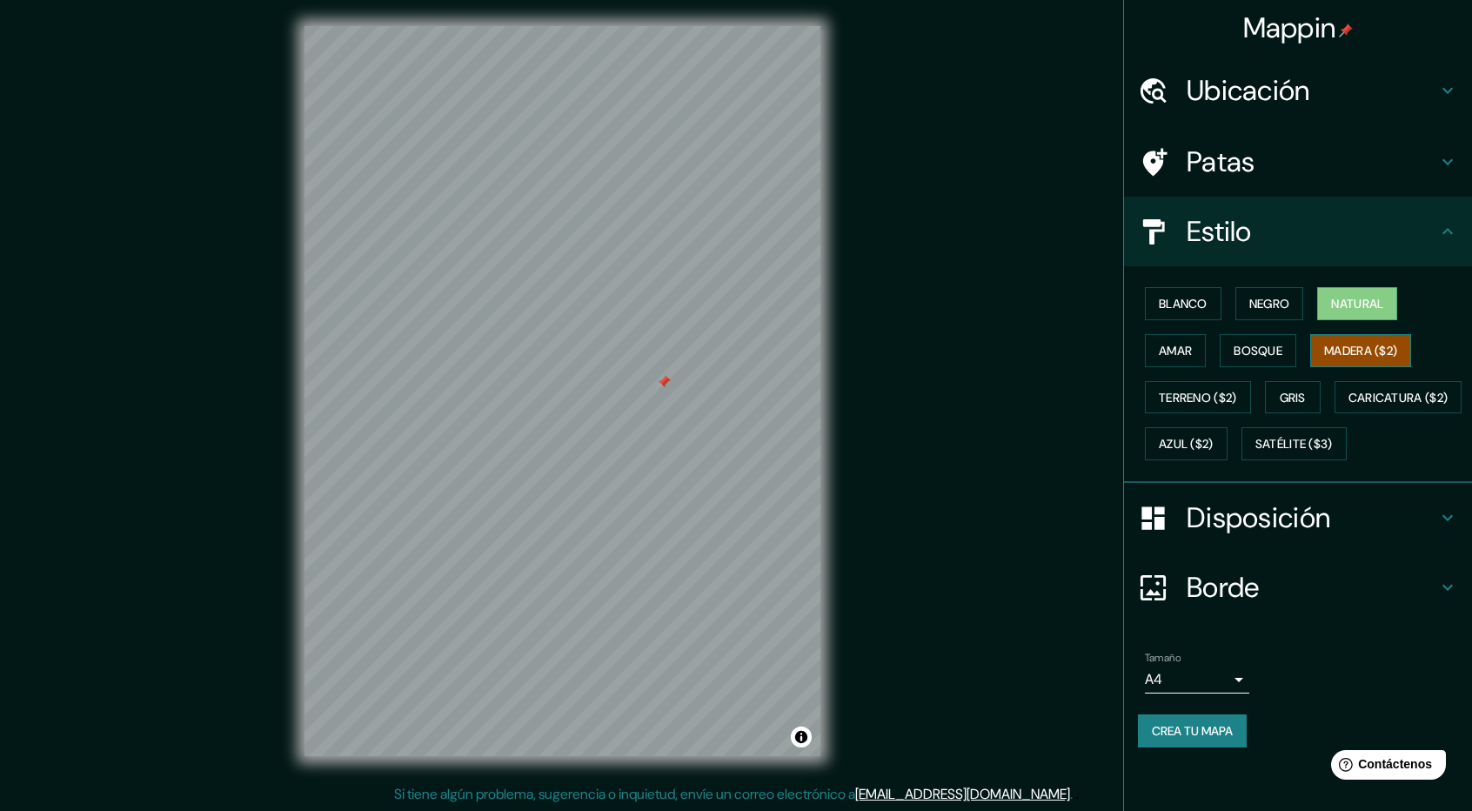
click at [1355, 355] on font "Madera ($2)" at bounding box center [1360, 351] width 73 height 16
click at [1213, 298] on button "Blanco" at bounding box center [1183, 303] width 77 height 33
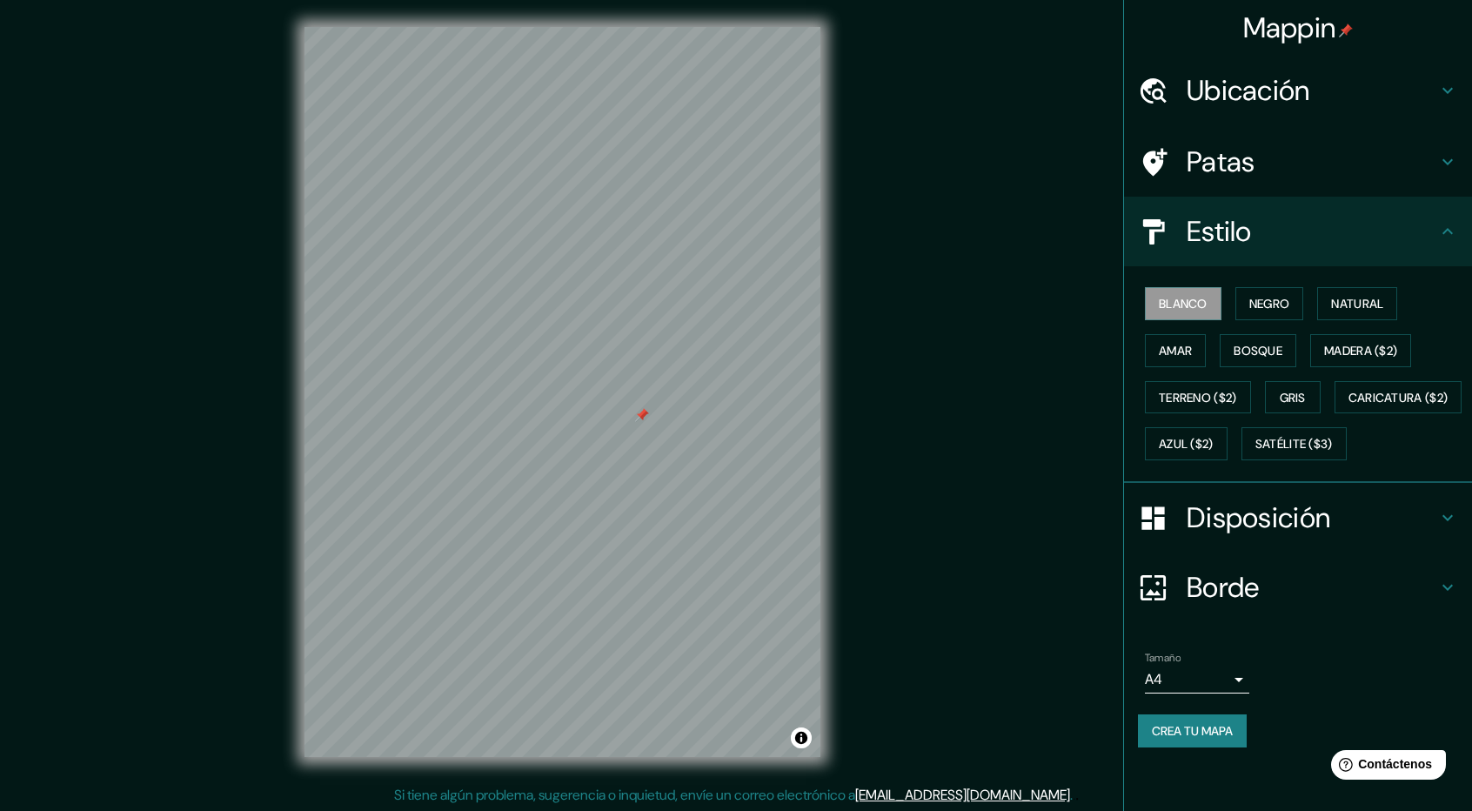
scroll to position [0, 0]
click at [1294, 536] on font "Disposición" at bounding box center [1259, 517] width 144 height 37
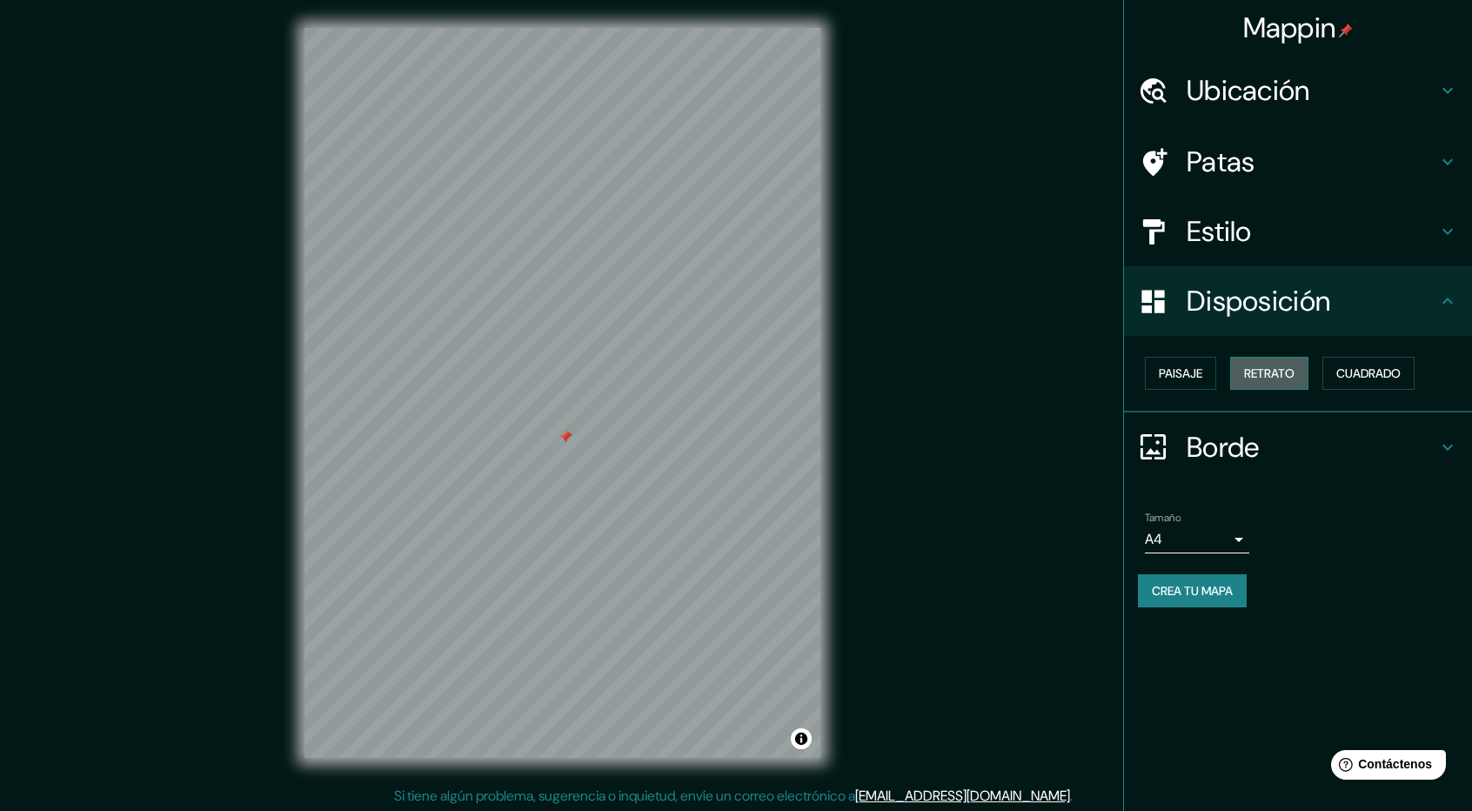
click at [1265, 376] on font "Retrato" at bounding box center [1269, 373] width 50 height 16
click at [1188, 375] on font "Paisaje" at bounding box center [1180, 373] width 43 height 16
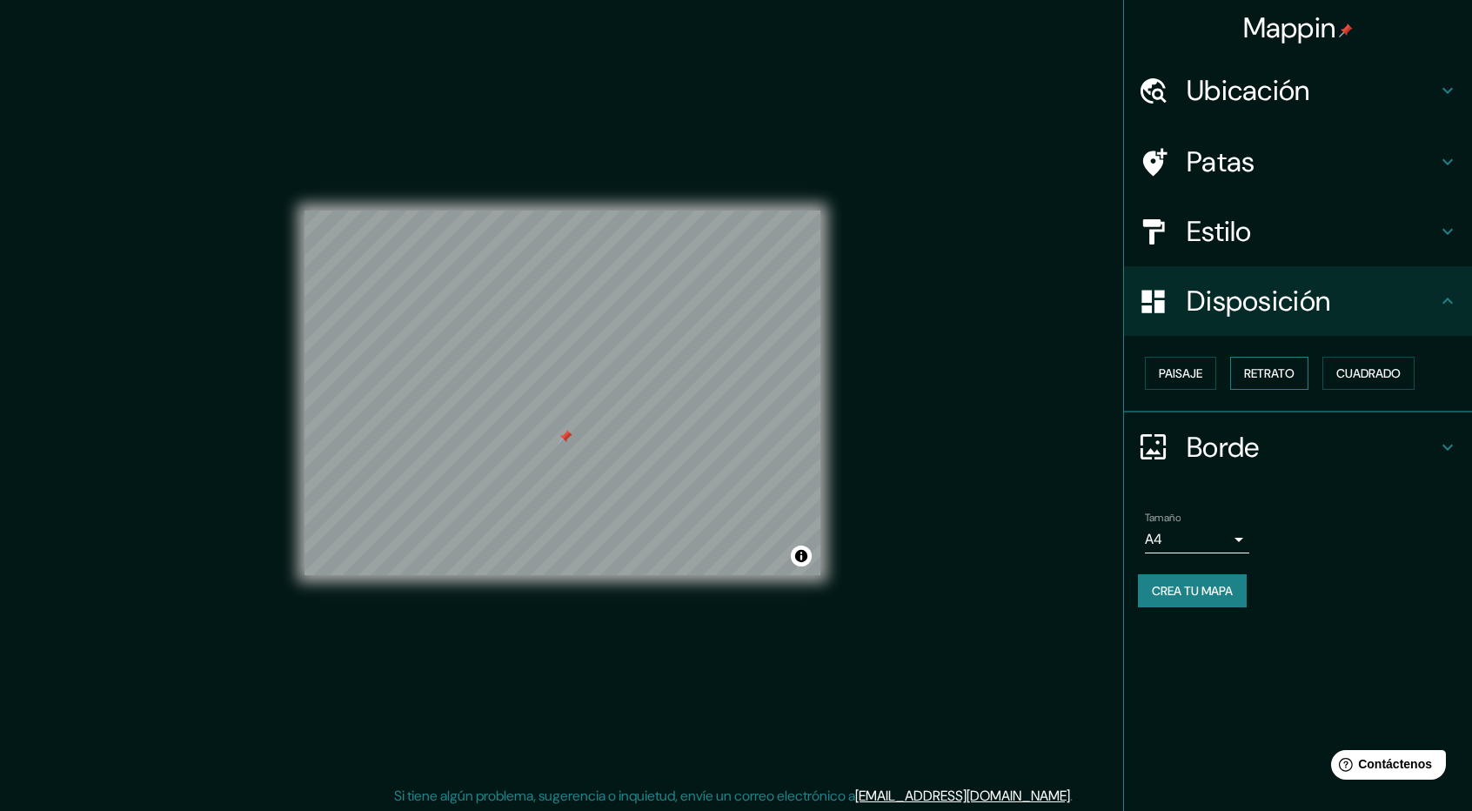
click at [1275, 368] on font "Retrato" at bounding box center [1269, 373] width 50 height 16
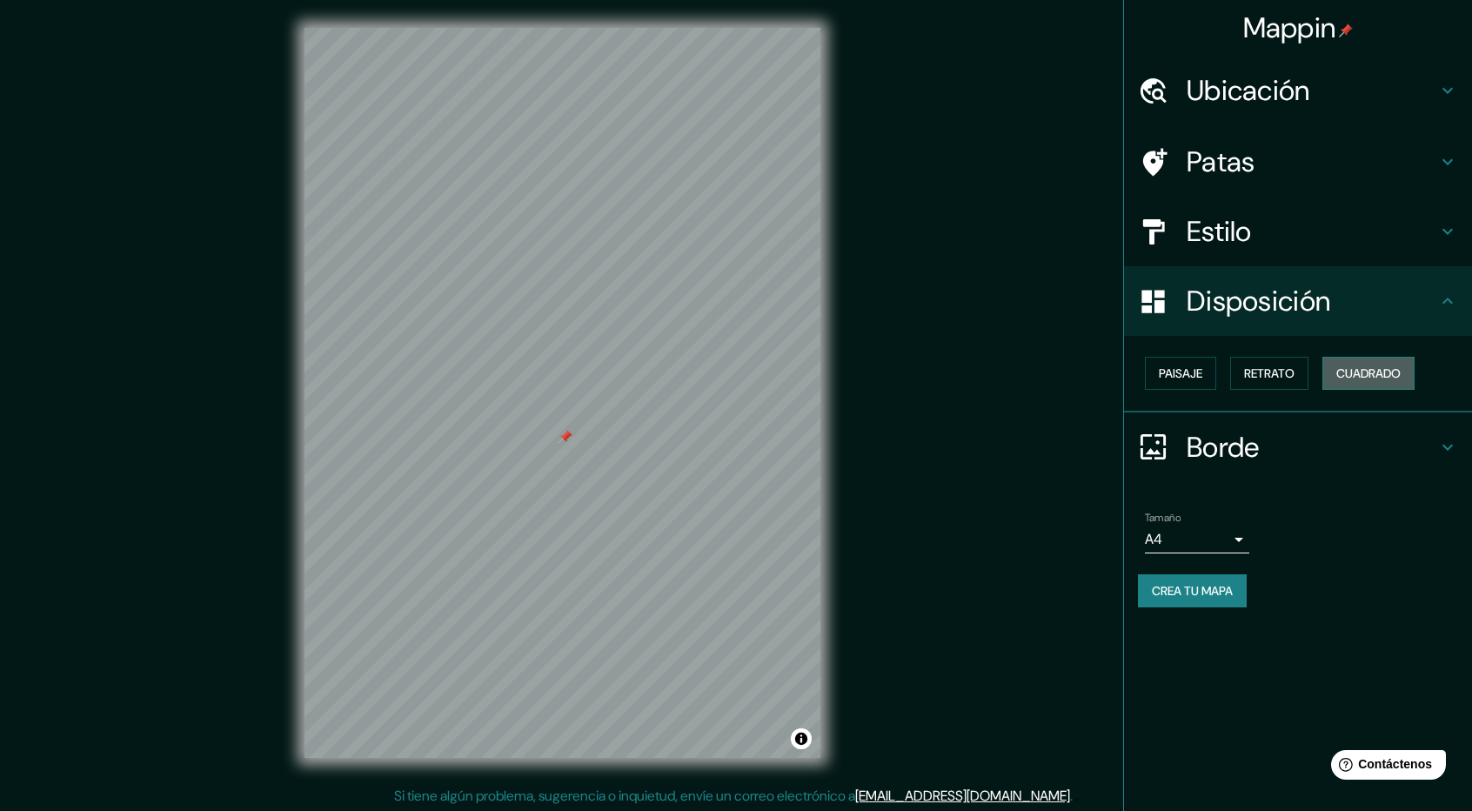
click at [1378, 380] on font "Cuadrado" at bounding box center [1368, 373] width 64 height 16
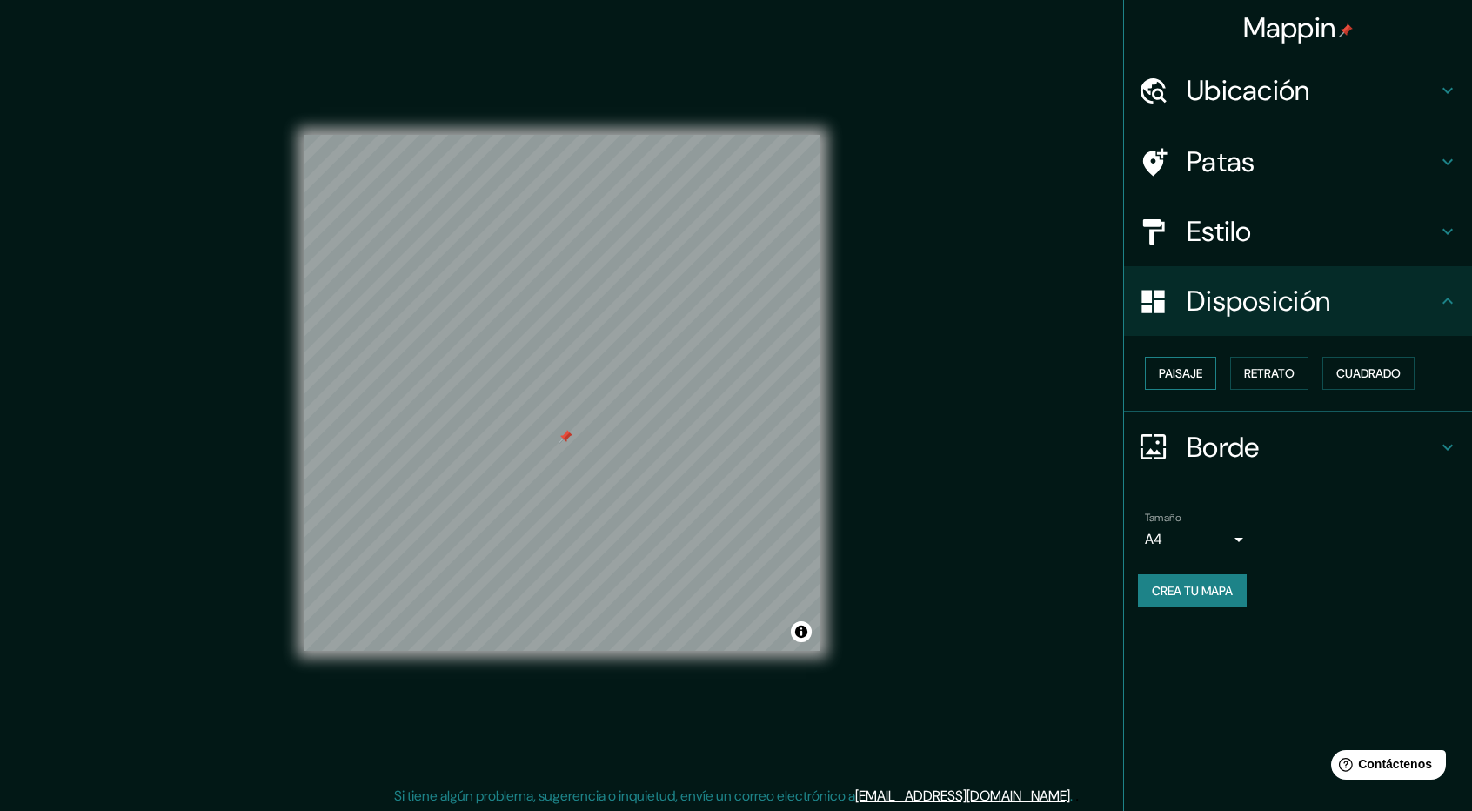
click at [1195, 372] on font "Paisaje" at bounding box center [1180, 373] width 43 height 16
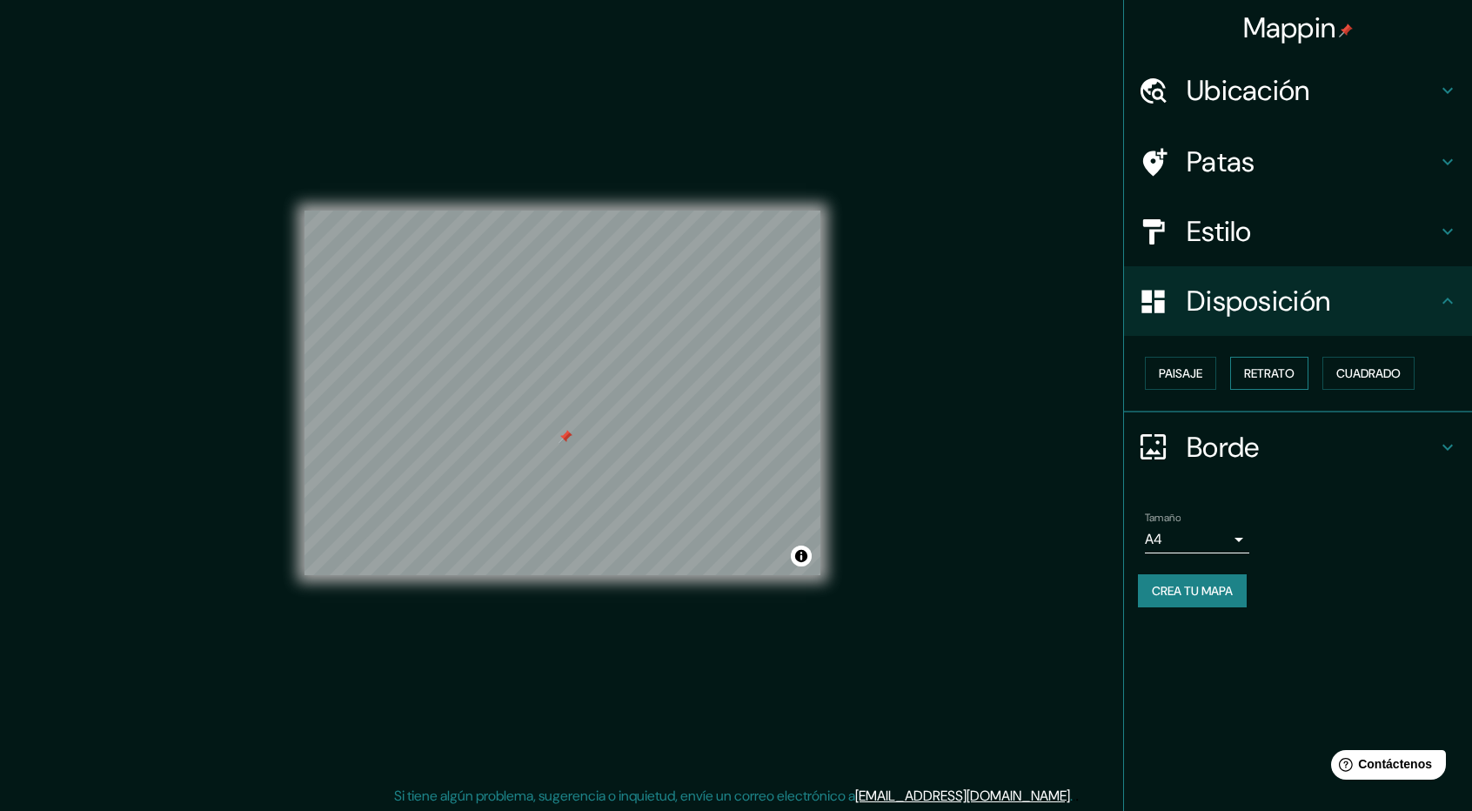
click at [1291, 373] on font "Retrato" at bounding box center [1269, 373] width 50 height 16
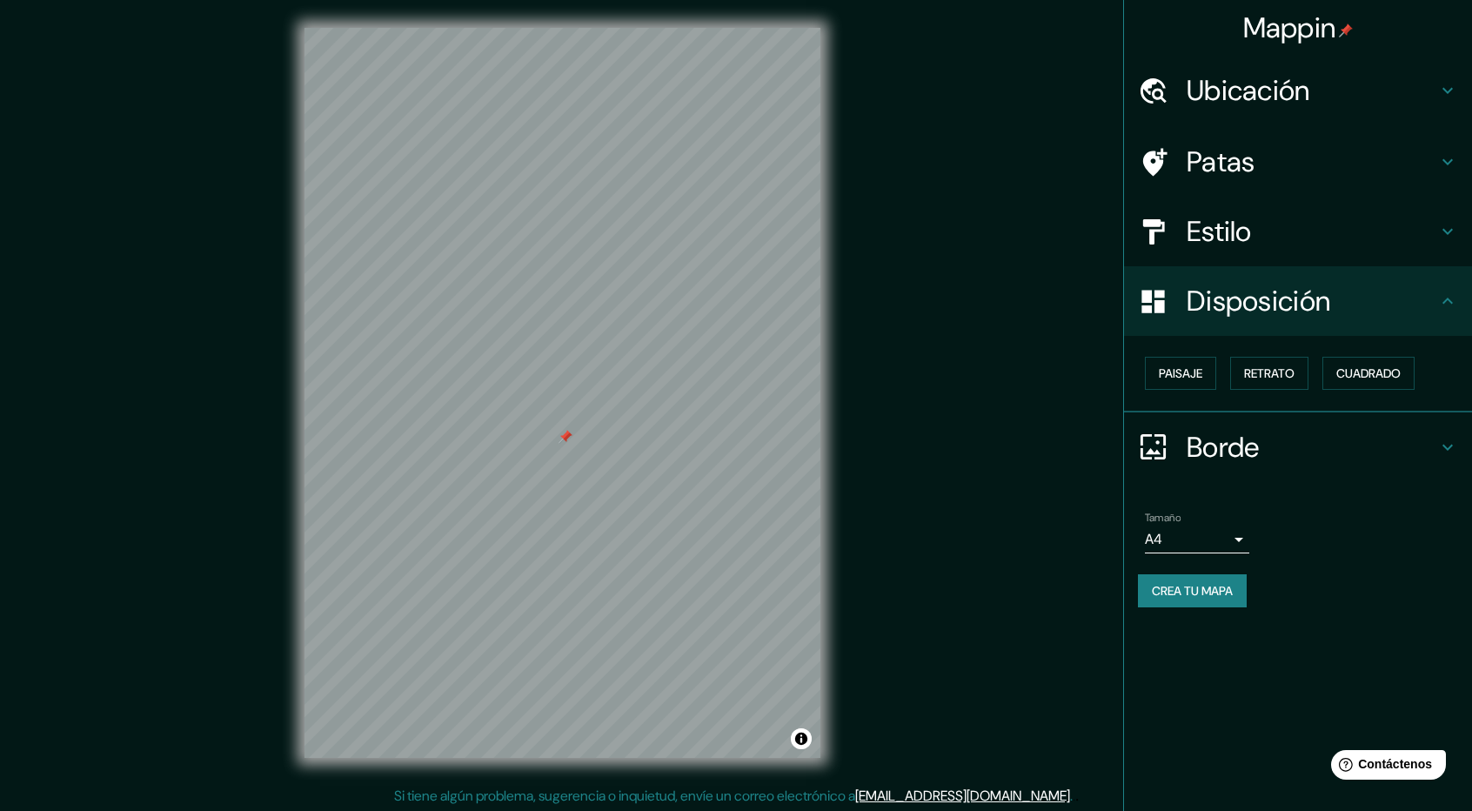
click at [1341, 460] on h4 "Borde" at bounding box center [1312, 447] width 251 height 35
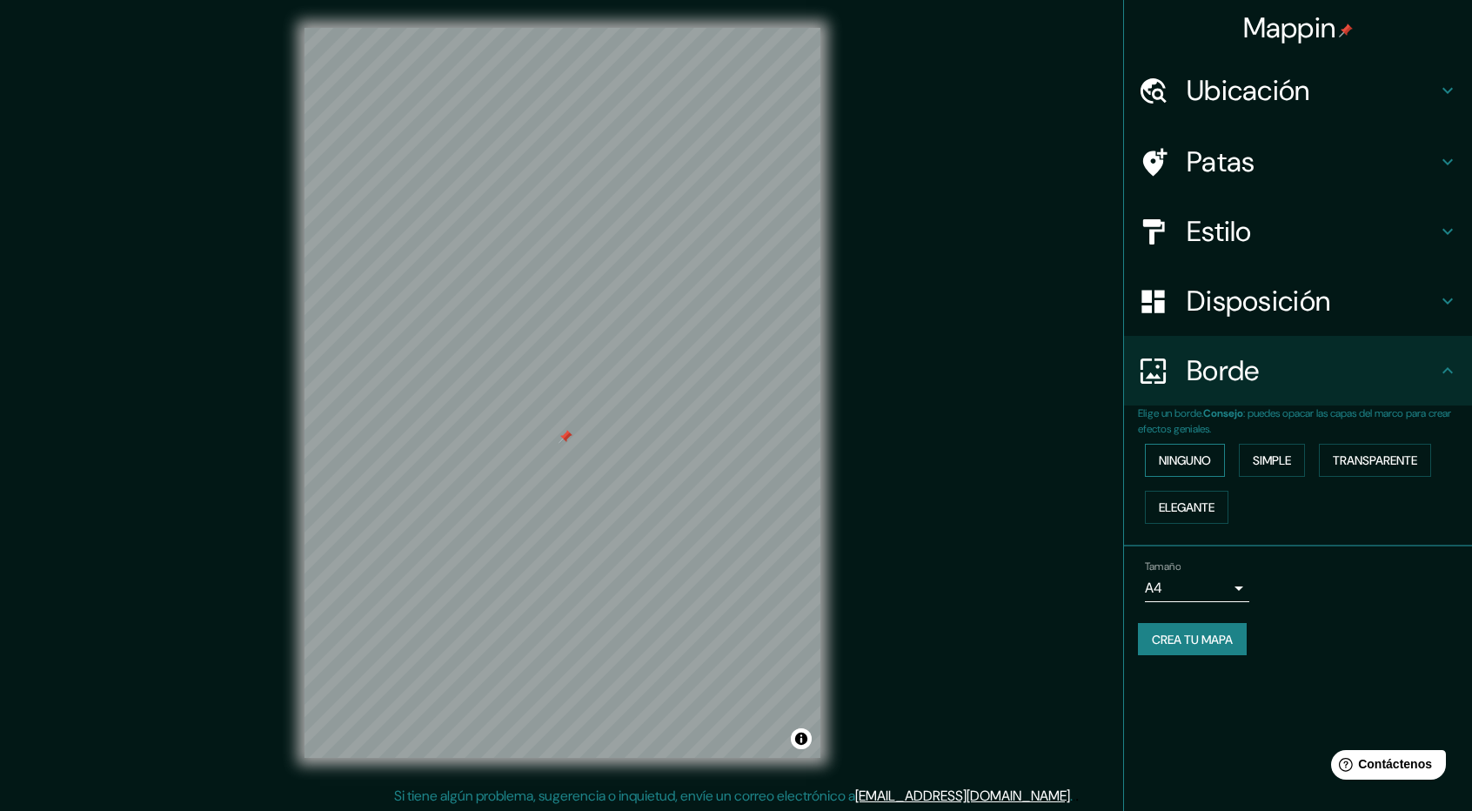
click at [1194, 458] on font "Ninguno" at bounding box center [1185, 460] width 52 height 16
click at [1288, 462] on font "Simple" at bounding box center [1272, 460] width 38 height 16
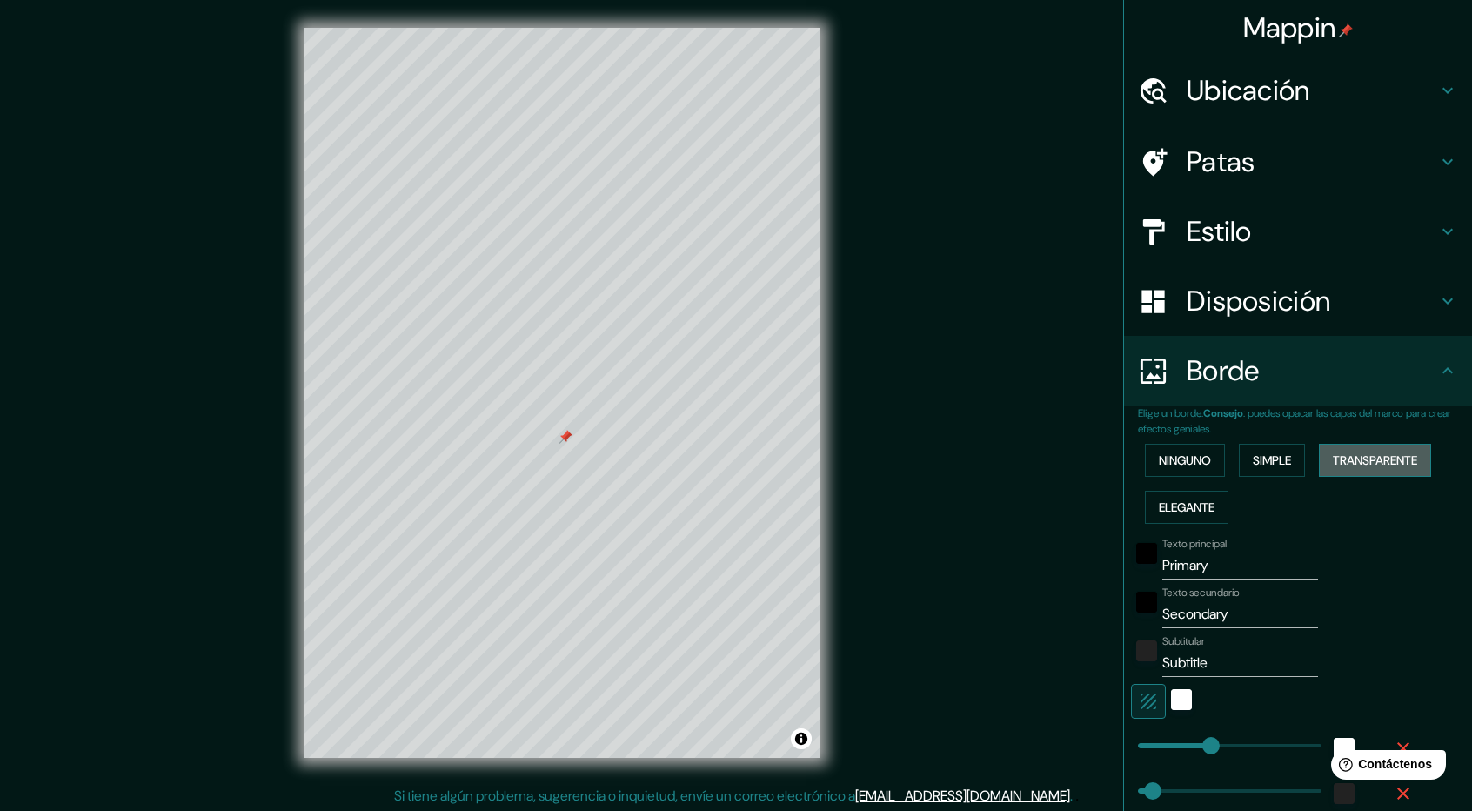
click at [1352, 454] on font "Transparente" at bounding box center [1375, 460] width 84 height 16
click at [1172, 455] on font "Ninguno" at bounding box center [1185, 460] width 52 height 16
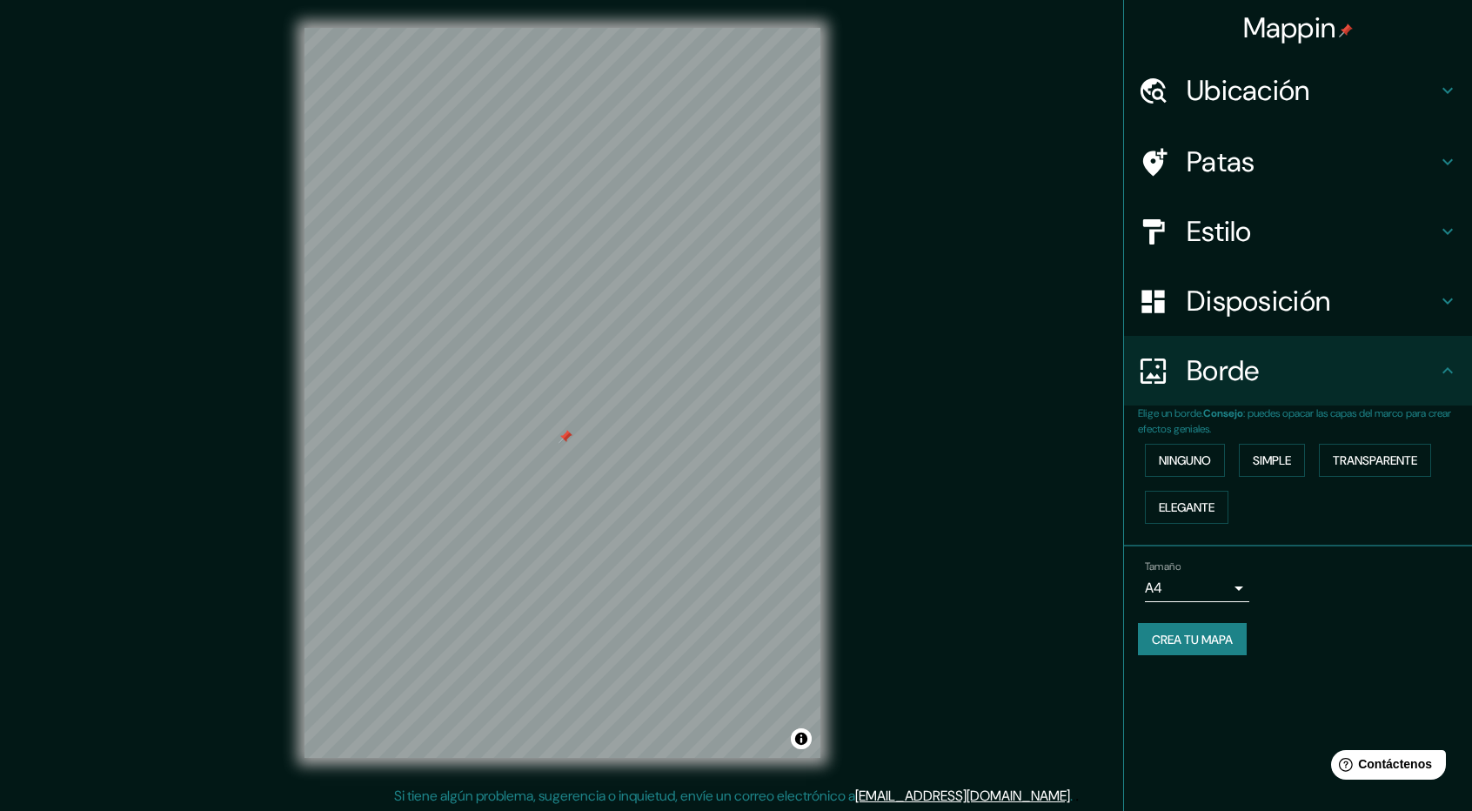
click at [1228, 563] on div "Tamaño A4 single" at bounding box center [1197, 581] width 104 height 42
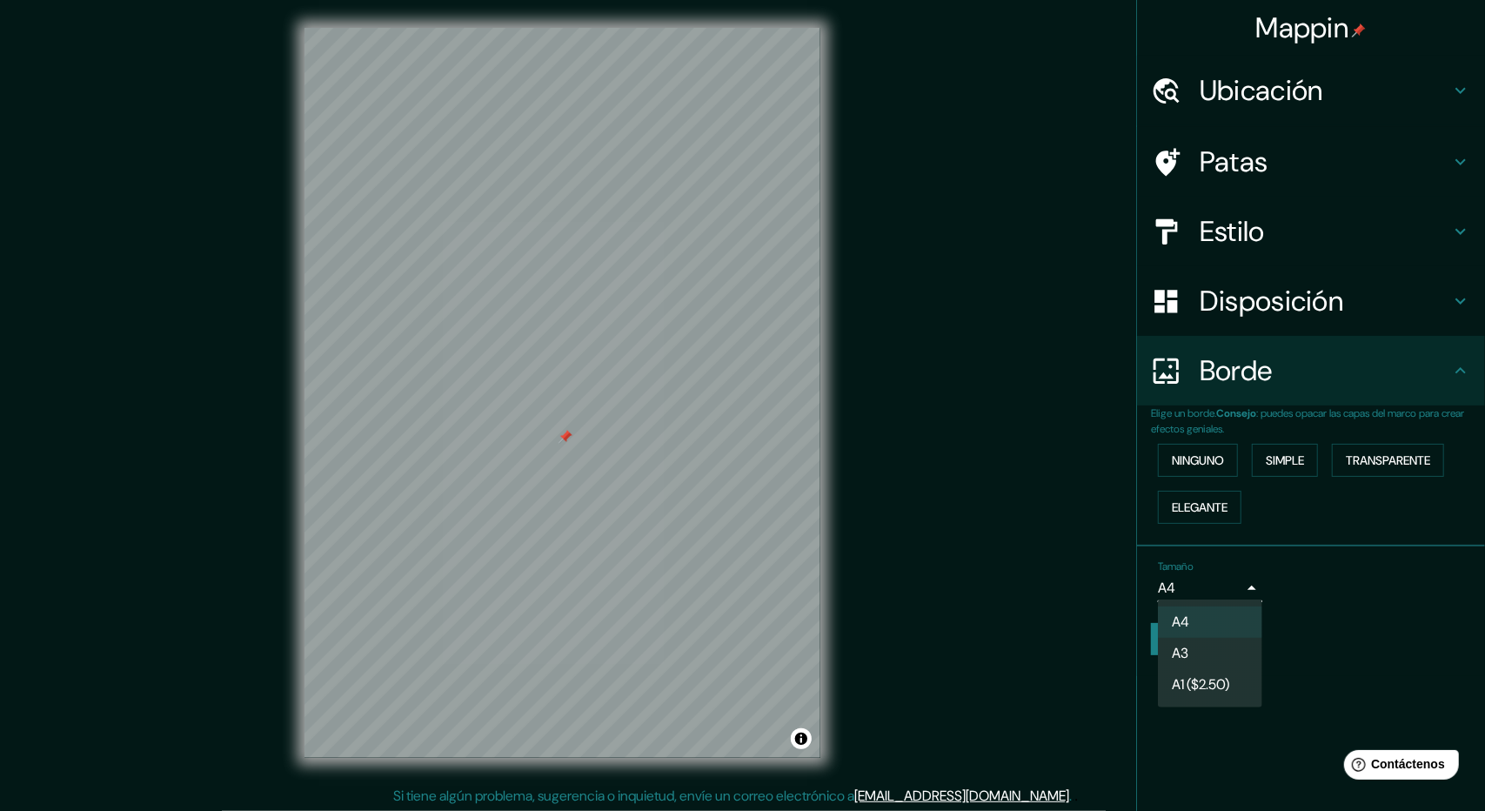
click at [1230, 573] on body "Mappin Ubicación [GEOGRAPHIC_DATA], [GEOGRAPHIC_DATA][US_STATE], [GEOGRAPHIC_DA…" at bounding box center [742, 405] width 1485 height 811
click at [1309, 610] on div at bounding box center [742, 405] width 1485 height 811
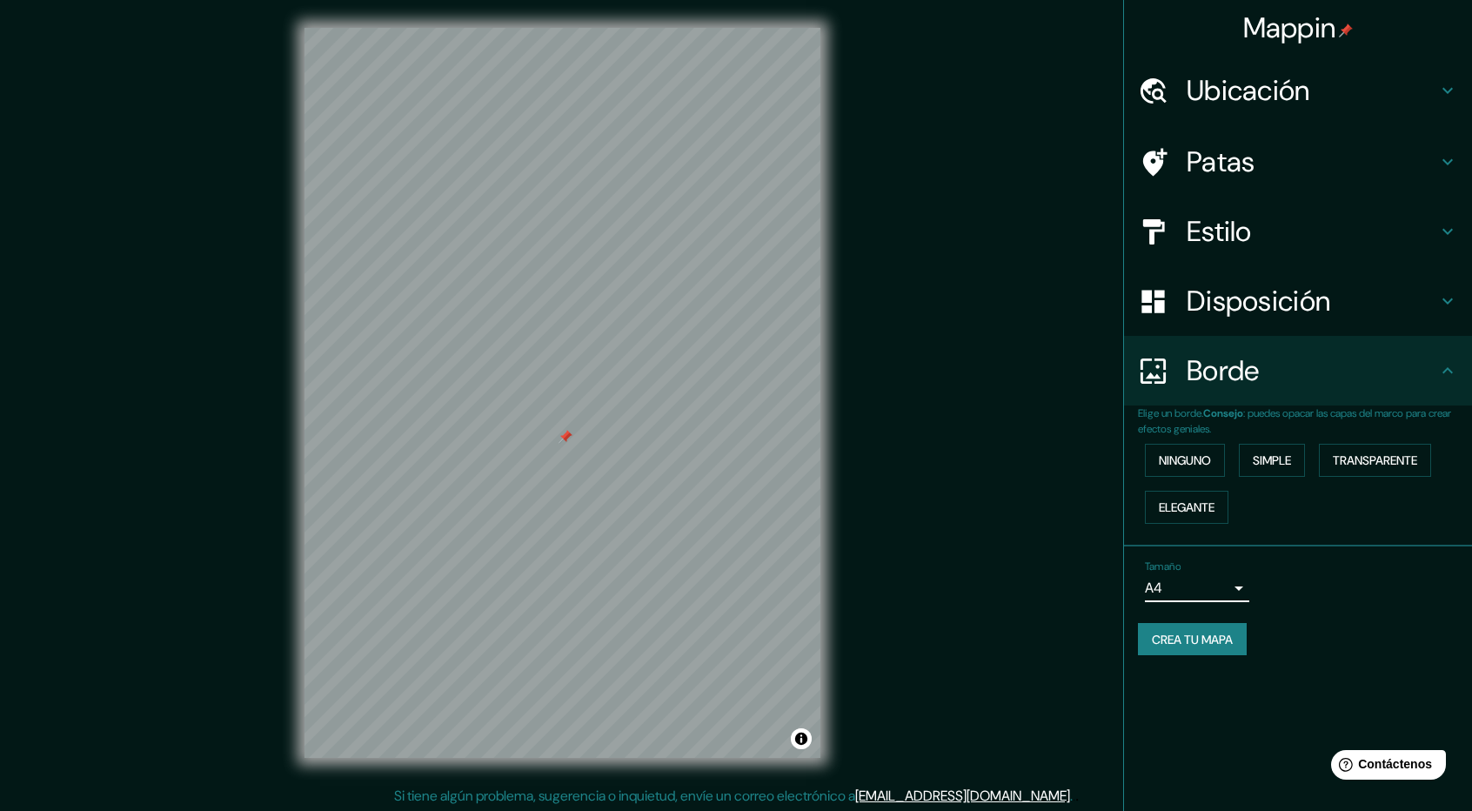
click at [1220, 606] on div "Tamaño A4 single Crea tu mapa" at bounding box center [1298, 611] width 320 height 117
click at [1216, 598] on body "Mappin Ubicación [GEOGRAPHIC_DATA], [GEOGRAPHIC_DATA][US_STATE], [GEOGRAPHIC_DA…" at bounding box center [736, 405] width 1472 height 811
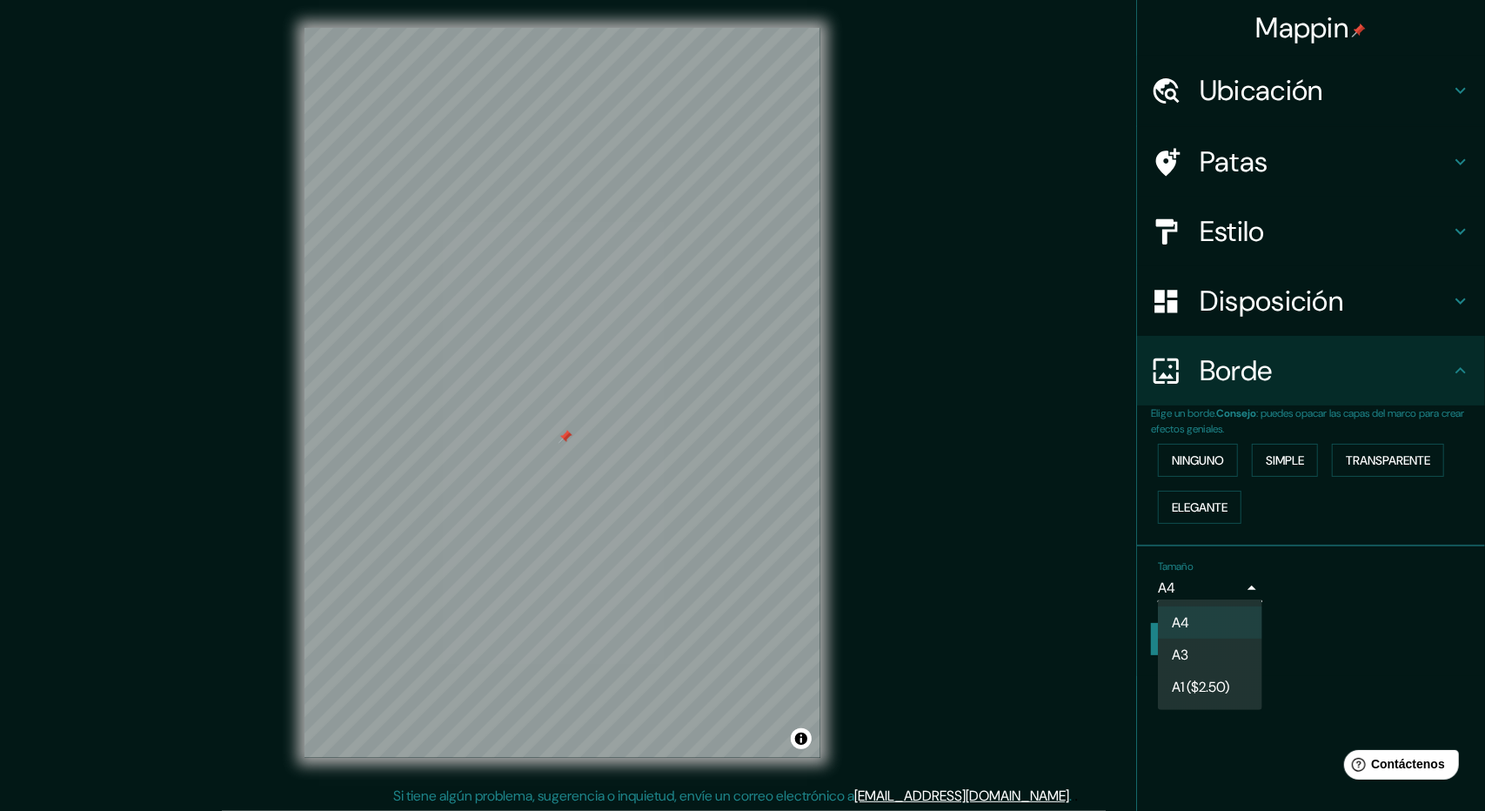
click at [1213, 645] on li "A3" at bounding box center [1210, 655] width 104 height 32
type input "a4"
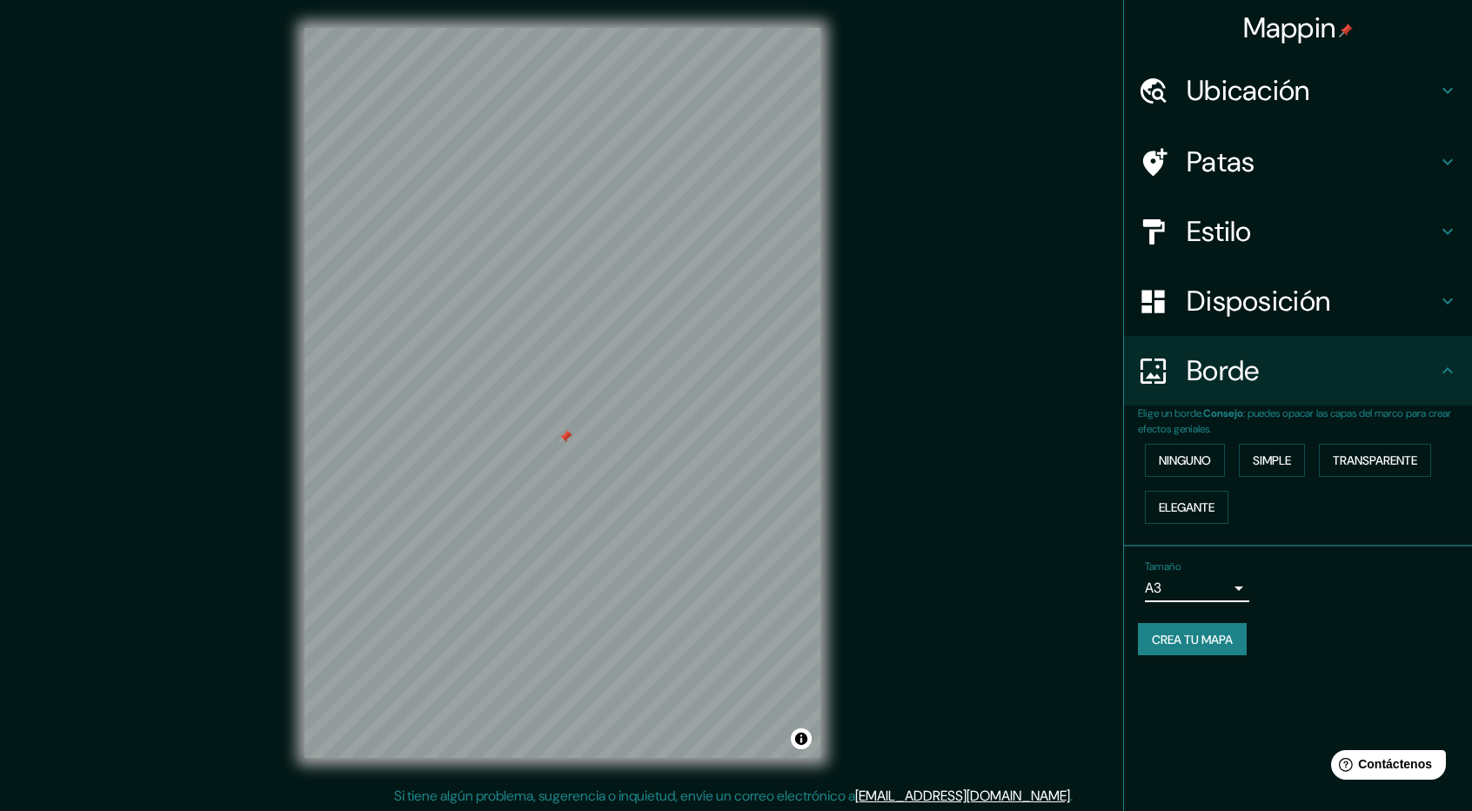
click at [1194, 632] on font "Crea tu mapa" at bounding box center [1192, 640] width 81 height 16
click at [1193, 633] on font "Crea tu mapa" at bounding box center [1192, 640] width 81 height 16
click at [1334, 595] on div "Tamaño A3 a4" at bounding box center [1298, 581] width 320 height 56
click at [1432, 361] on h4 "Borde" at bounding box center [1312, 370] width 251 height 35
click at [1408, 624] on div "Crea tu mapa" at bounding box center [1298, 639] width 320 height 33
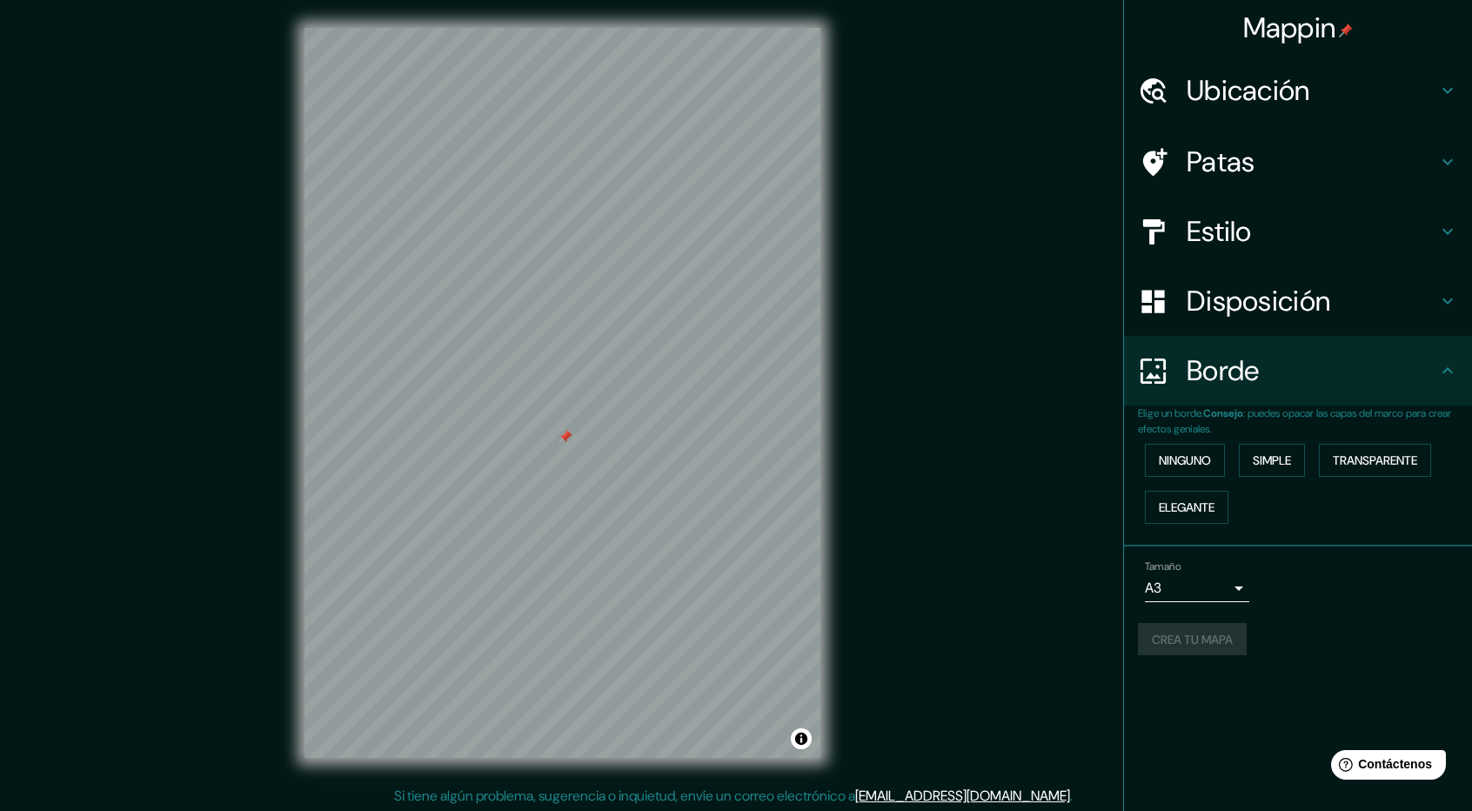
click at [1397, 384] on h4 "Borde" at bounding box center [1312, 370] width 251 height 35
click at [1088, 343] on div "Mappin Ubicación [GEOGRAPHIC_DATA], [GEOGRAPHIC_DATA][US_STATE], [GEOGRAPHIC_DA…" at bounding box center [736, 406] width 1472 height 813
